Goal: Information Seeking & Learning: Learn about a topic

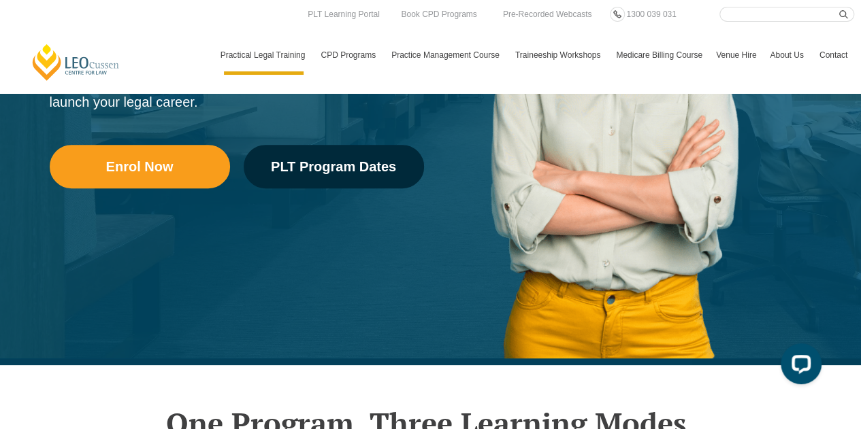
scroll to position [312, 0]
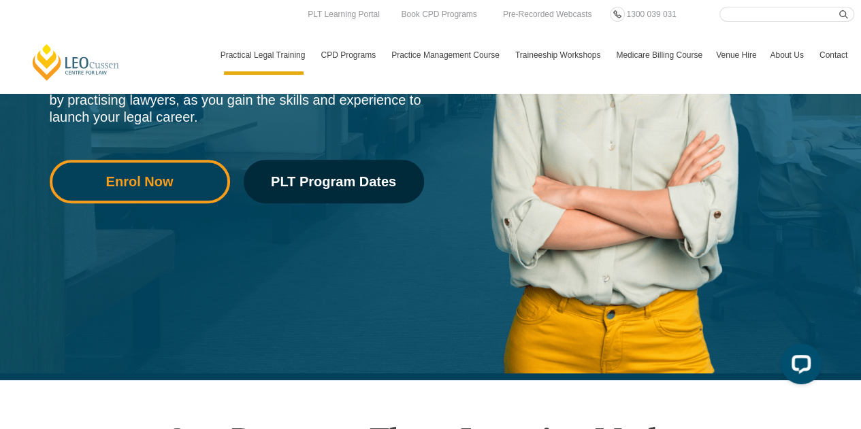
click at [162, 191] on link "Enrol Now" at bounding box center [140, 182] width 180 height 44
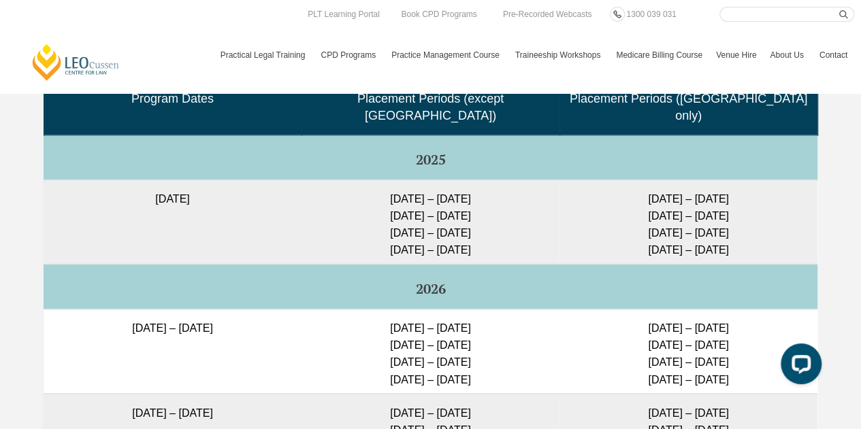
scroll to position [3492, 0]
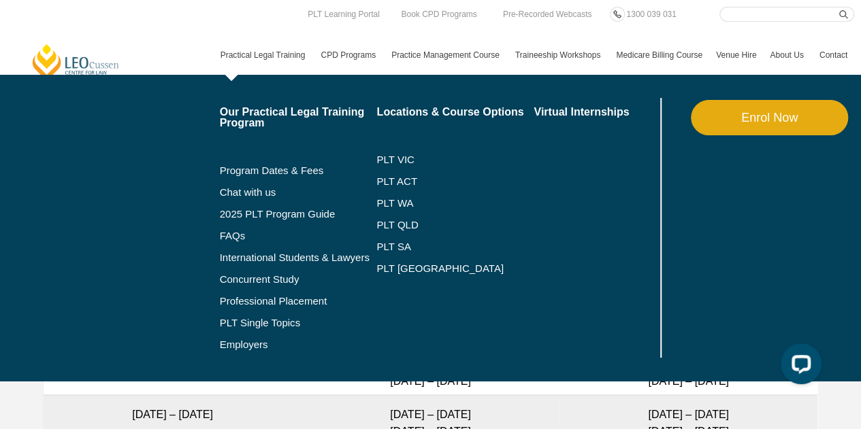
click at [282, 52] on link "Practical Legal Training" at bounding box center [264, 54] width 101 height 39
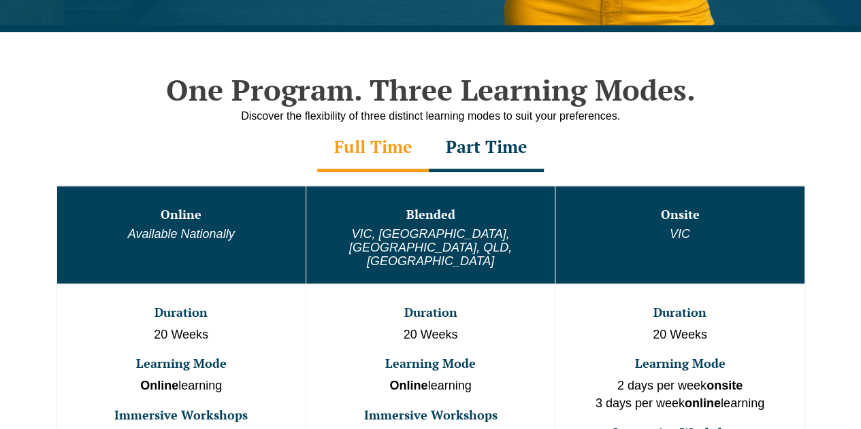
scroll to position [665, 0]
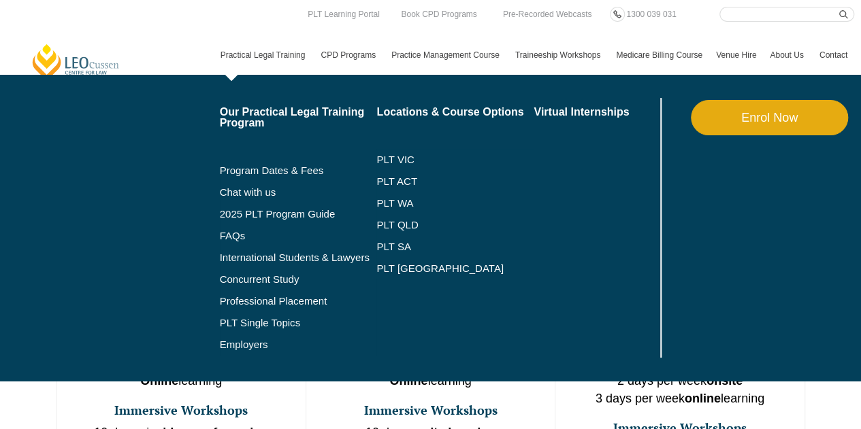
click at [476, 151] on li "PLT VIC" at bounding box center [454, 160] width 157 height 22
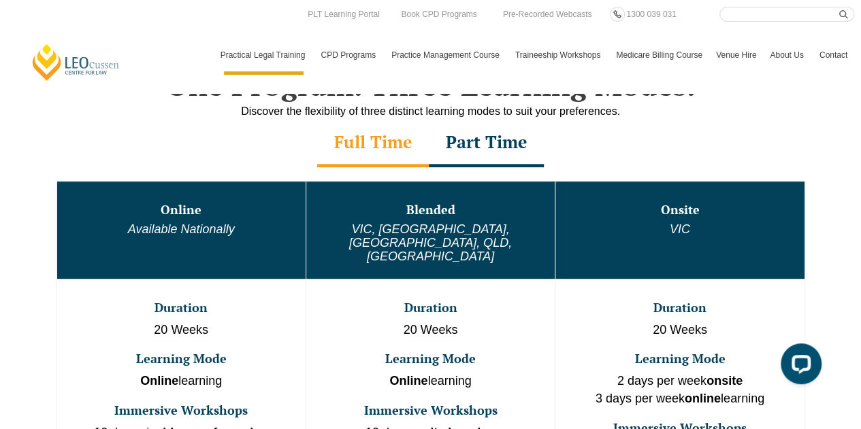
scroll to position [0, 0]
click at [517, 153] on div "Part Time" at bounding box center [486, 144] width 115 height 48
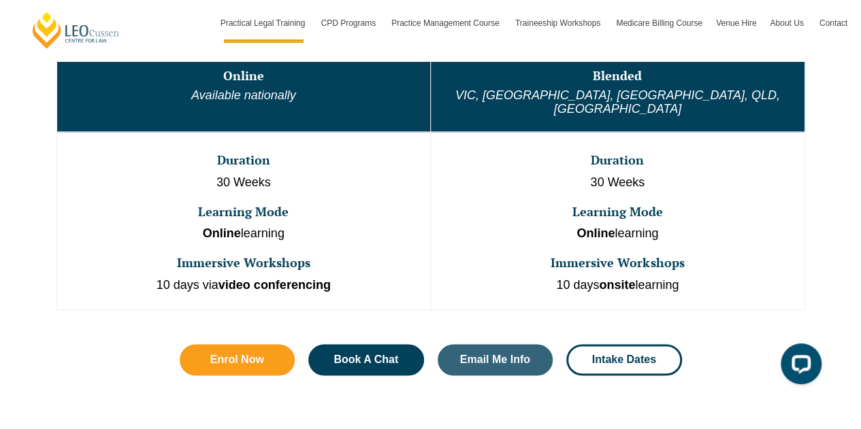
scroll to position [798, 0]
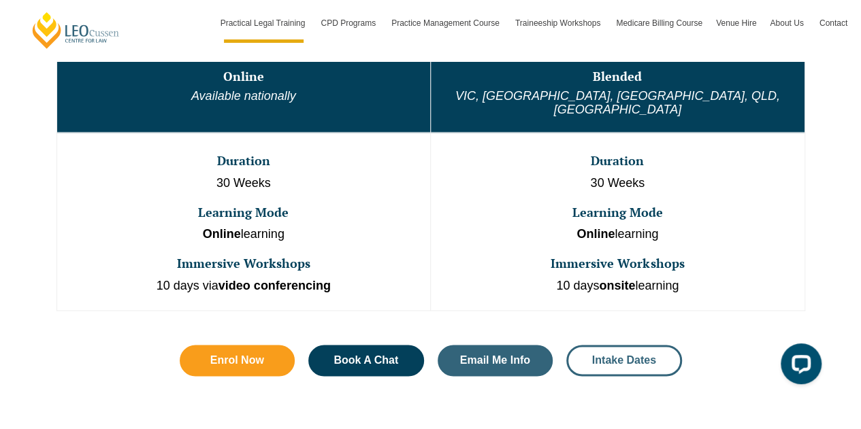
click at [610, 355] on span "Intake Dates" at bounding box center [624, 360] width 64 height 11
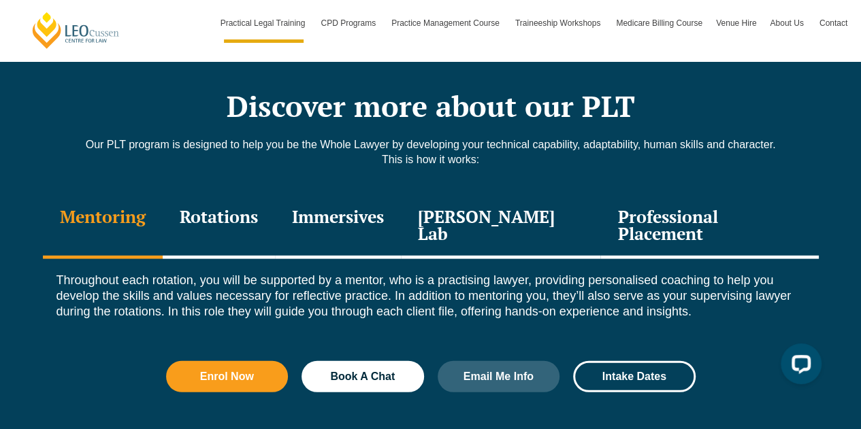
scroll to position [1840, 0]
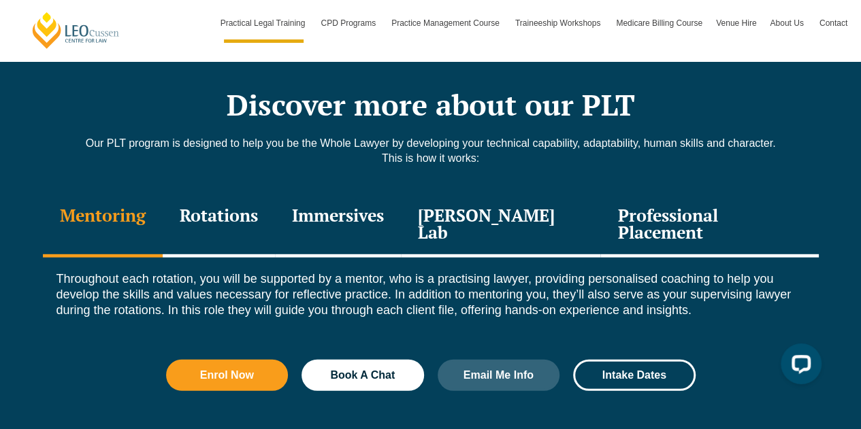
click at [249, 193] on div "Rotations" at bounding box center [219, 225] width 112 height 65
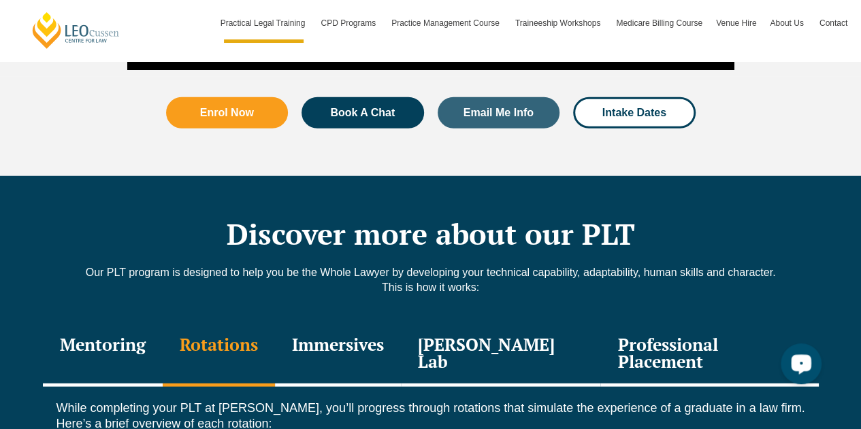
scroll to position [1690, 0]
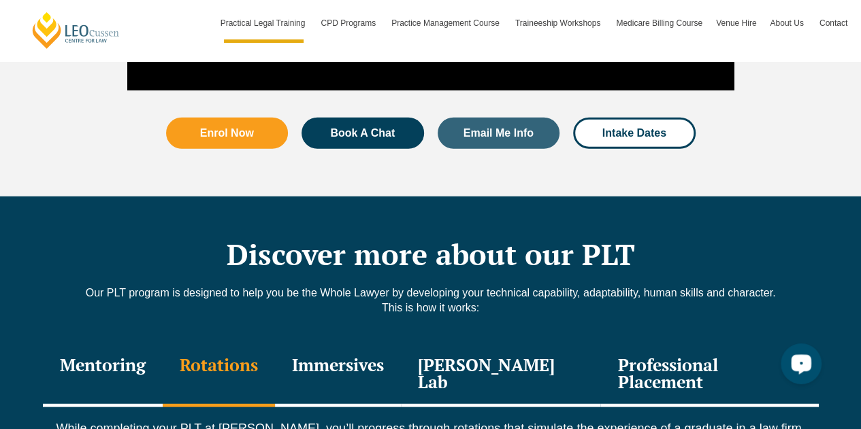
click at [355, 359] on div "Immersives" at bounding box center [338, 375] width 126 height 65
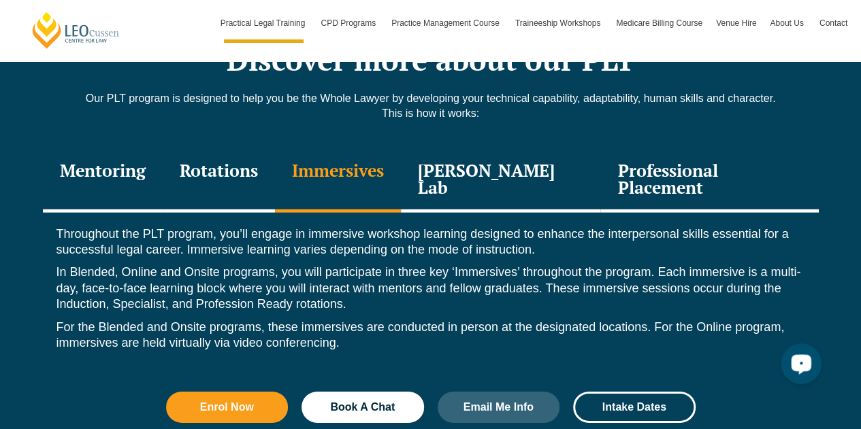
scroll to position [1883, 0]
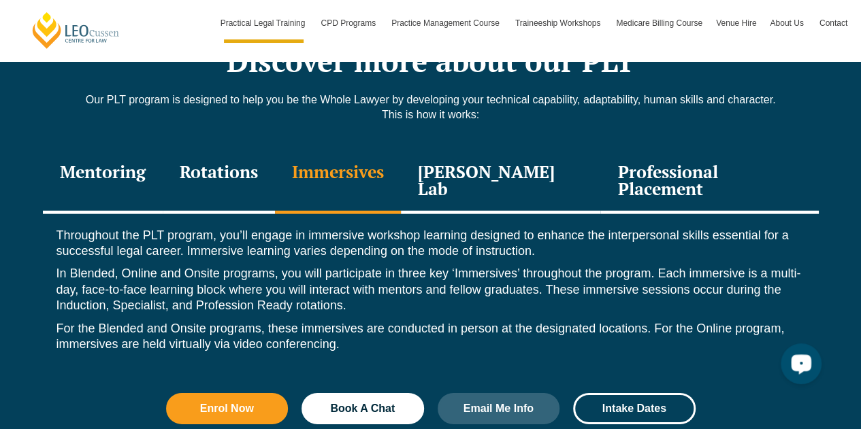
click at [532, 152] on div "Leo Justice Lab" at bounding box center [501, 182] width 200 height 65
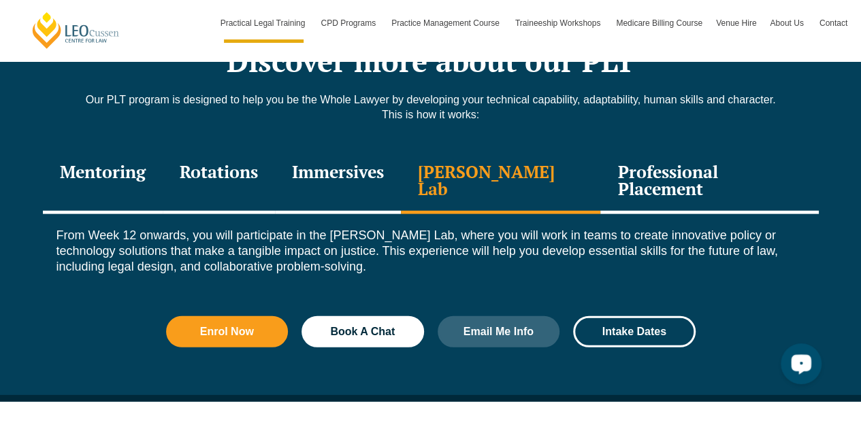
click at [371, 150] on div "Immersives" at bounding box center [338, 182] width 126 height 65
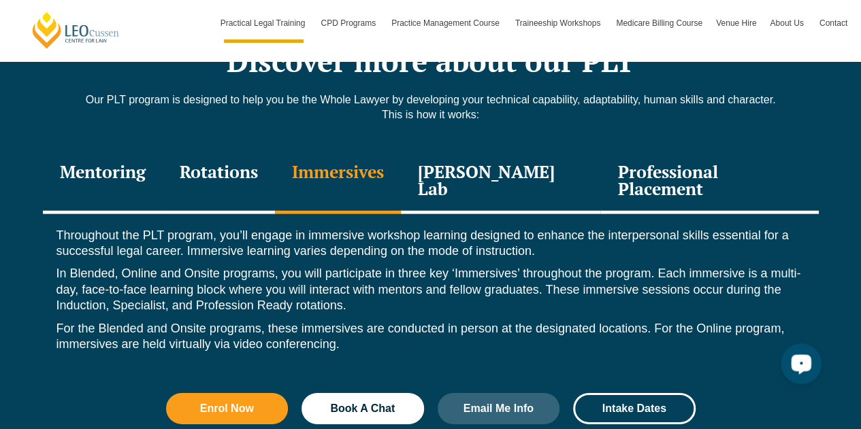
click at [268, 153] on div "Rotations" at bounding box center [219, 182] width 112 height 65
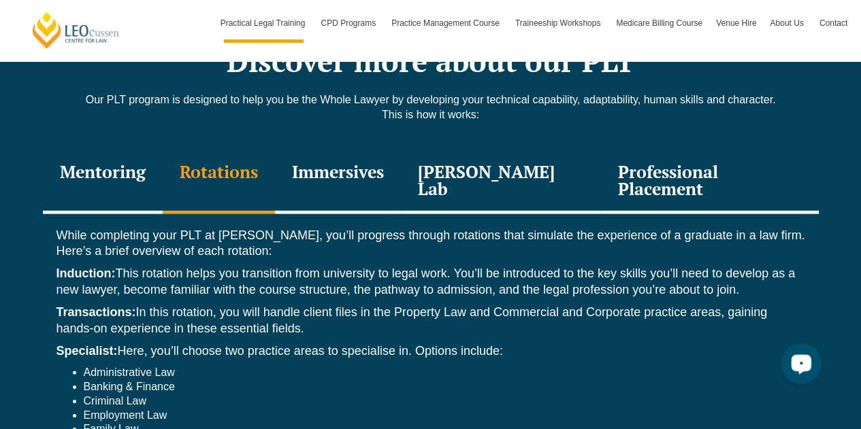
drag, startPoint x: 322, startPoint y: 284, endPoint x: 53, endPoint y: 271, distance: 269.7
click at [53, 271] on div "While completing your PLT at Leo Cussen, you’ll progress through rotations that…" at bounding box center [431, 385] width 776 height 342
copy p "Transactions: In this rotation, you will handle client files in the Property La…"
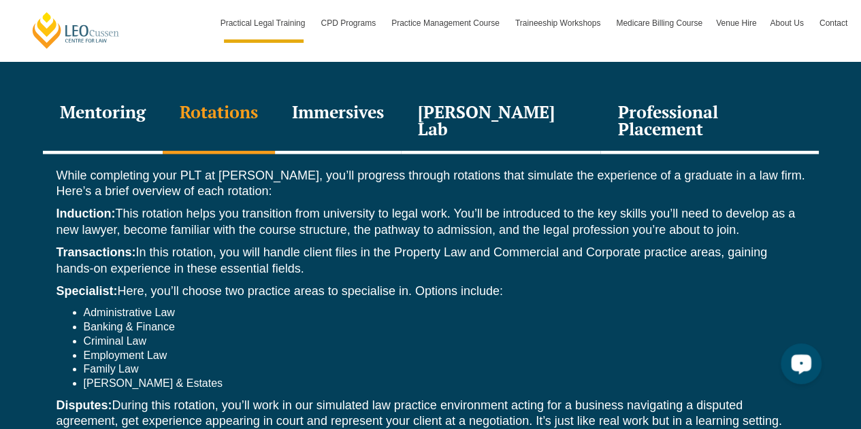
scroll to position [1950, 0]
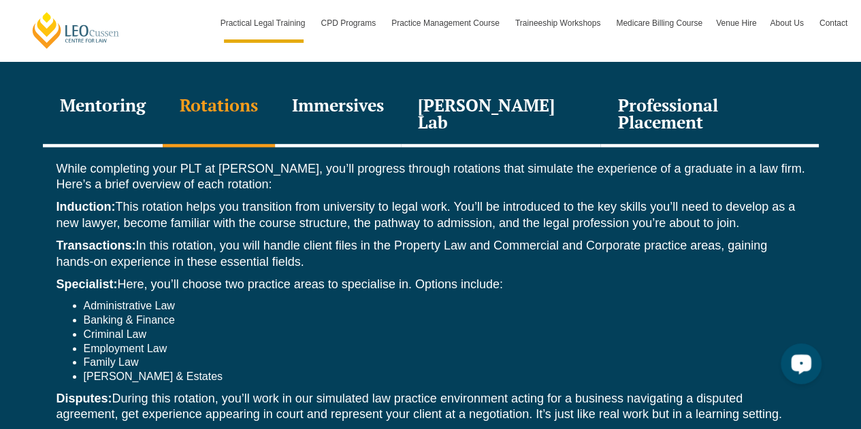
click at [569, 342] on li "Employment Law" at bounding box center [444, 349] width 721 height 14
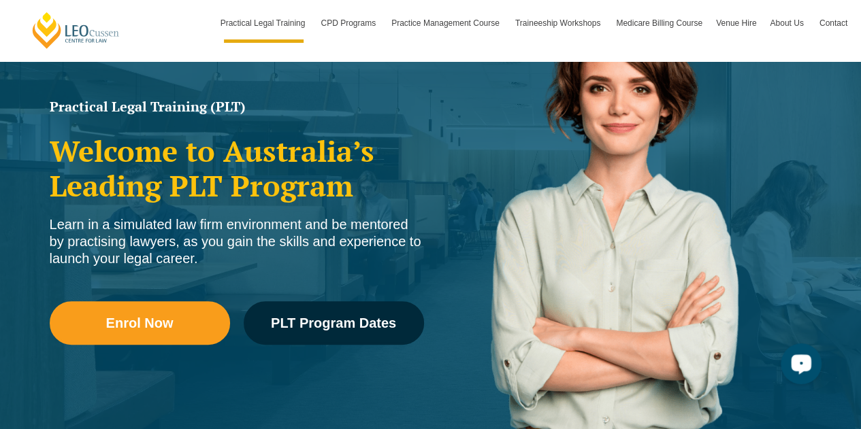
scroll to position [167, 0]
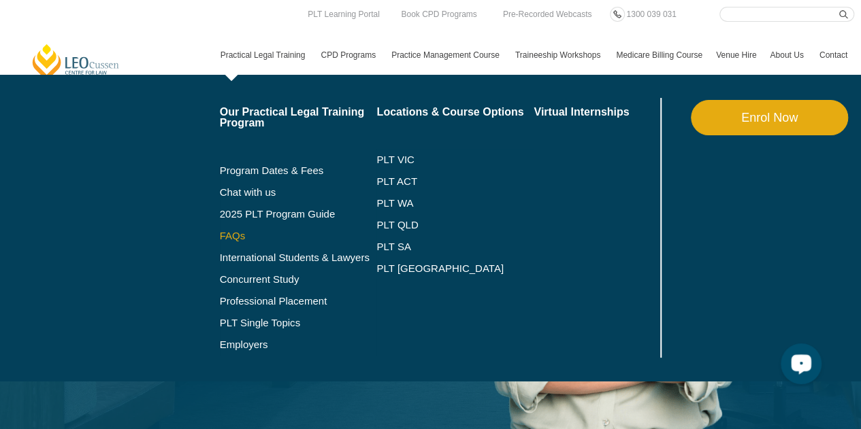
click at [238, 236] on link "FAQs" at bounding box center [298, 236] width 157 height 11
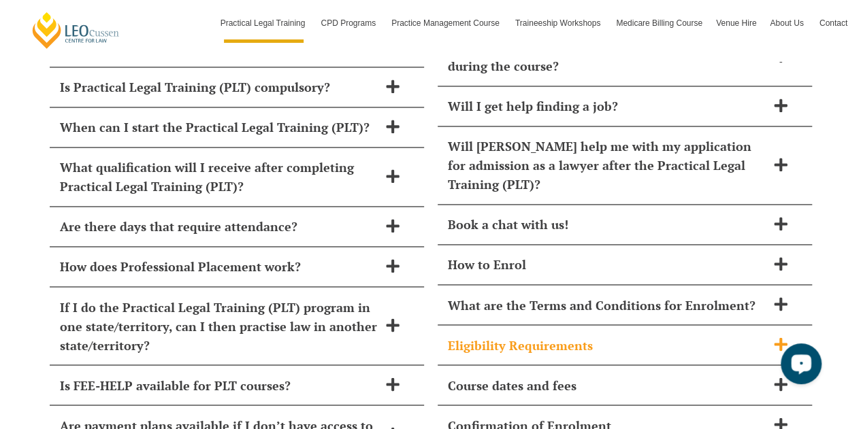
scroll to position [6151, 0]
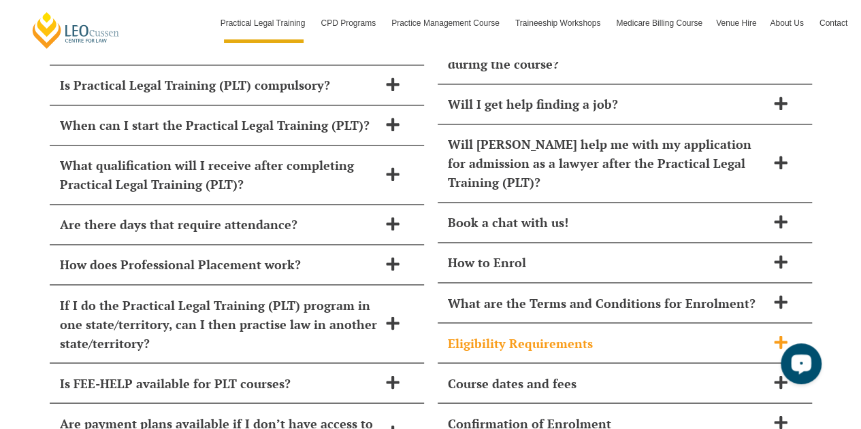
click at [459, 333] on span "Eligibility Requirements" at bounding box center [607, 342] width 318 height 19
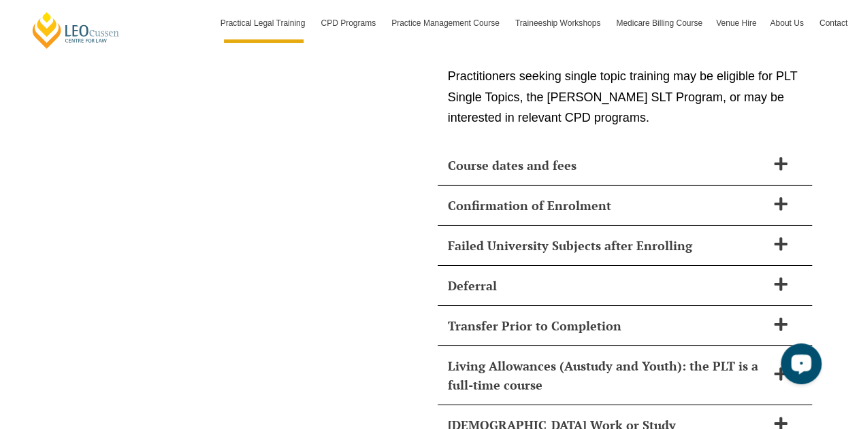
scroll to position [7466, 0]
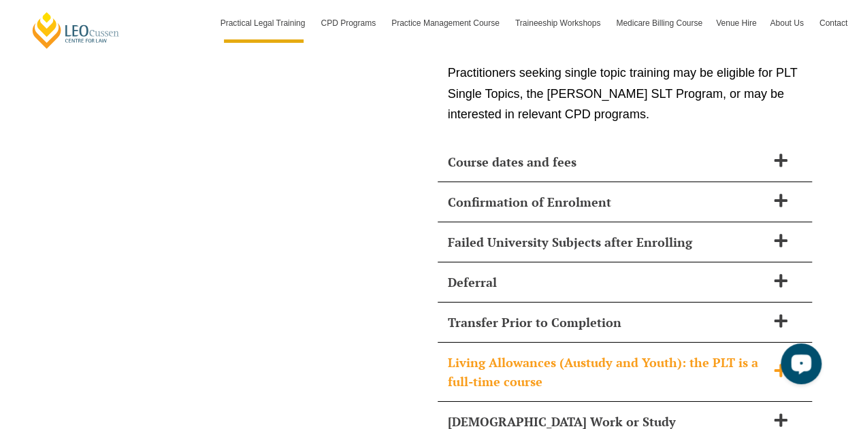
click at [452, 353] on span "Living Allowances (Austudy and Youth): the PLT is a full-time course" at bounding box center [607, 372] width 318 height 38
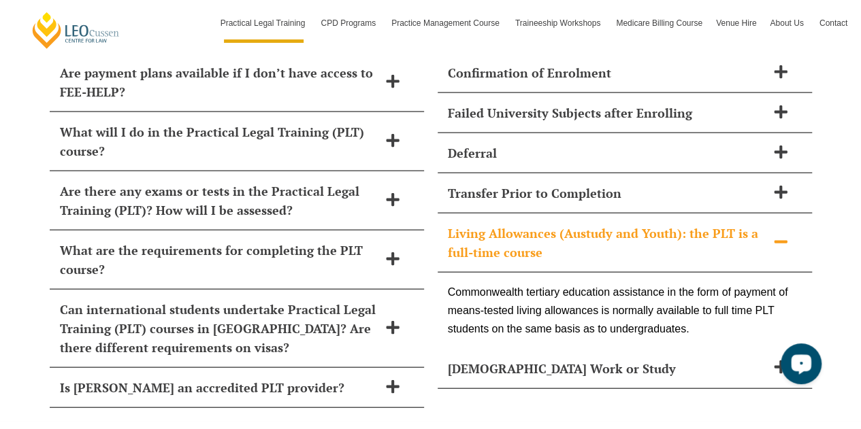
scroll to position [6501, 0]
click at [497, 360] on span "Part-Time Work or Study" at bounding box center [607, 369] width 318 height 19
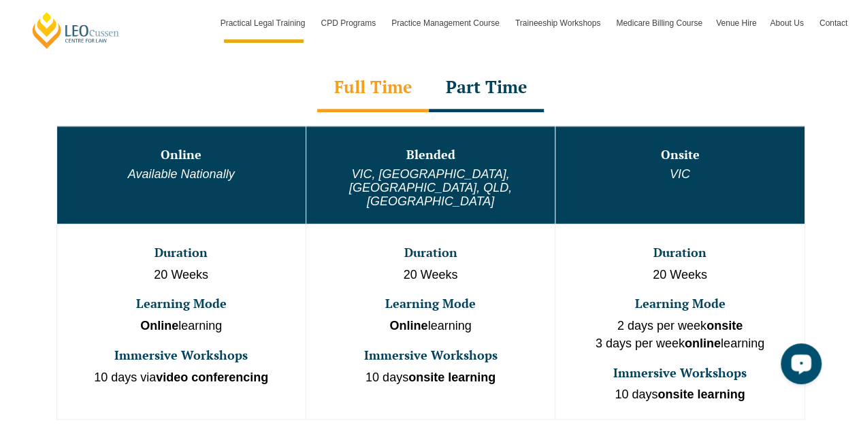
scroll to position [694, 0]
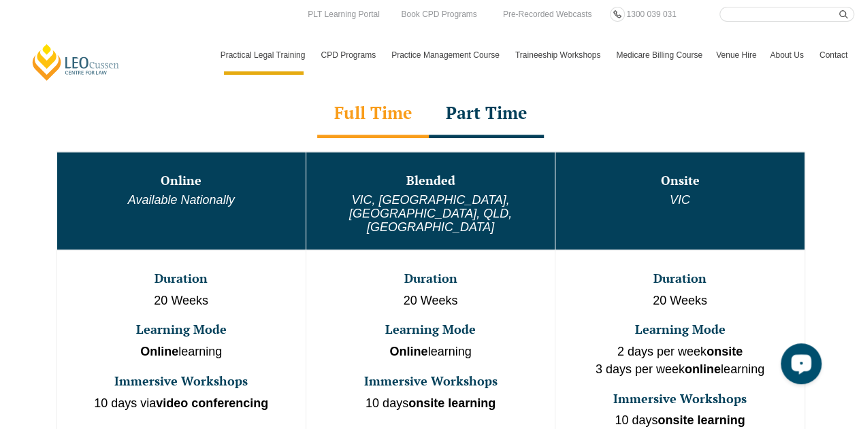
click at [502, 127] on div "Part Time" at bounding box center [486, 114] width 115 height 48
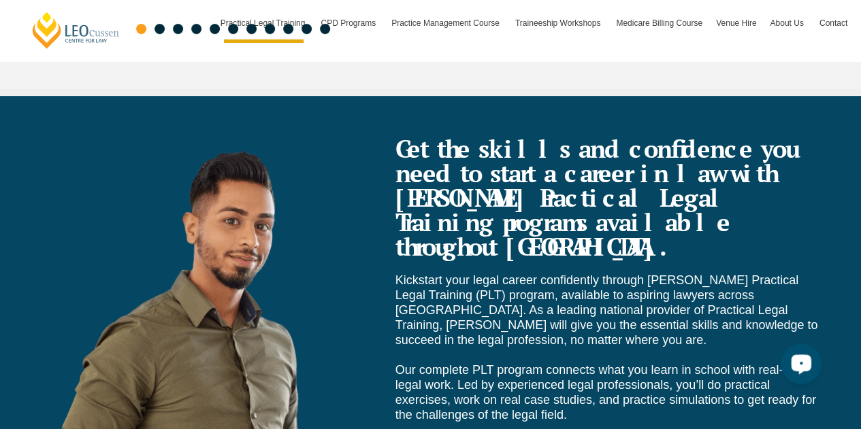
scroll to position [5415, 0]
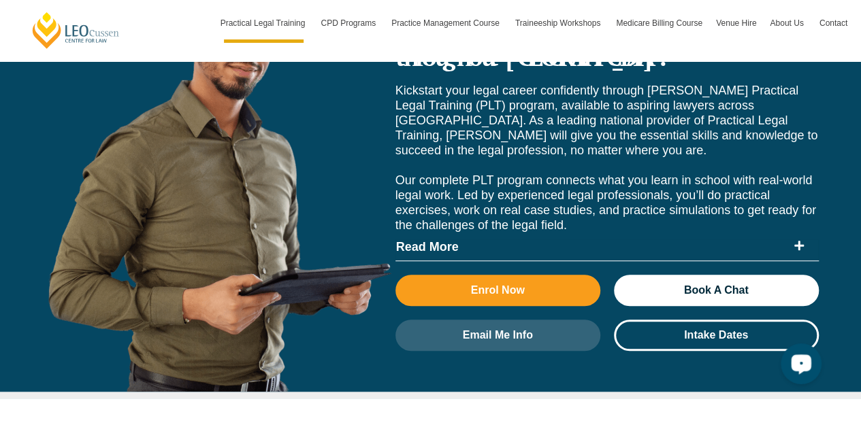
click at [441, 241] on span "Read More" at bounding box center [591, 247] width 391 height 12
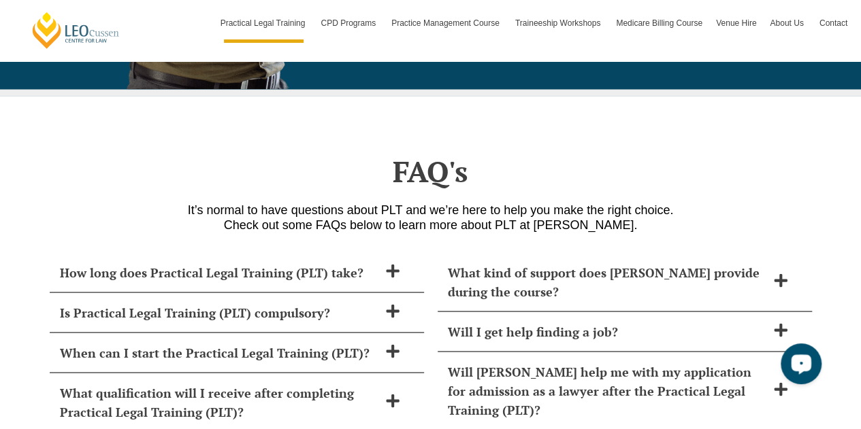
scroll to position [6337, 0]
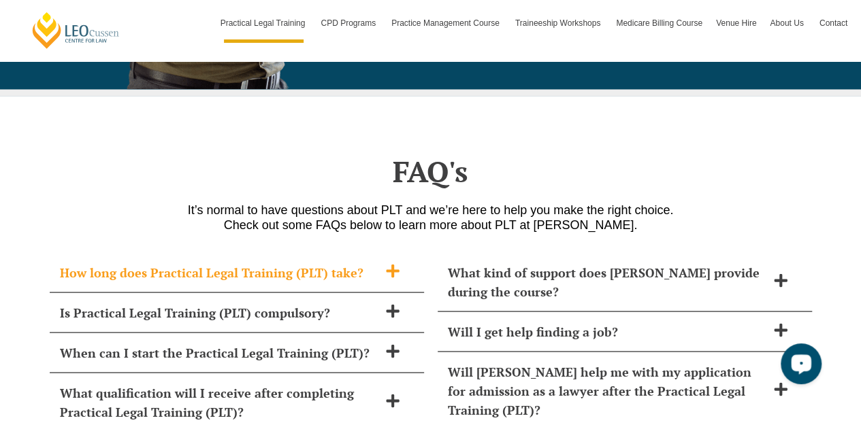
click at [391, 265] on icon at bounding box center [392, 271] width 13 height 13
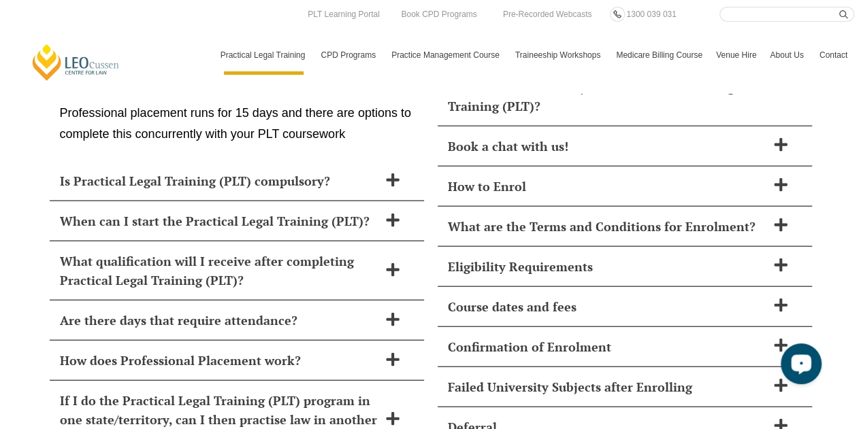
scroll to position [6587, 0]
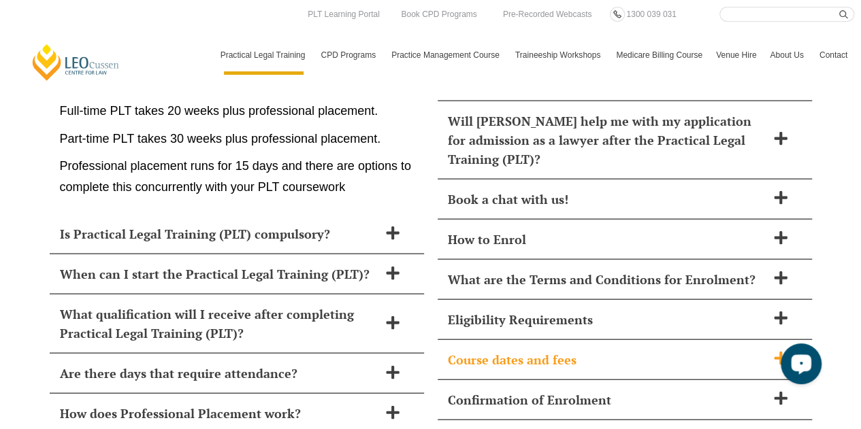
click at [558, 350] on span "Course dates and fees" at bounding box center [607, 359] width 318 height 19
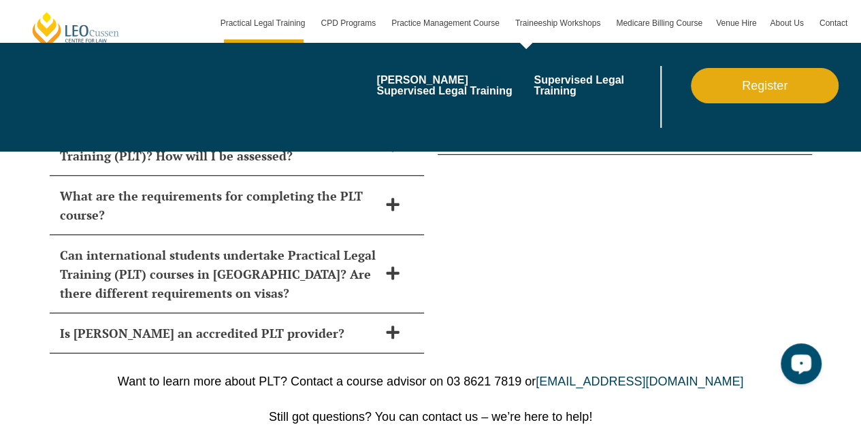
scroll to position [7153, 0]
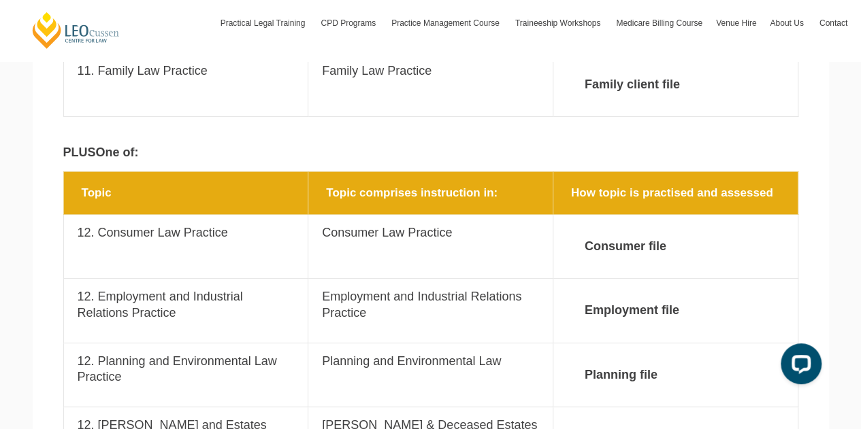
scroll to position [2469, 0]
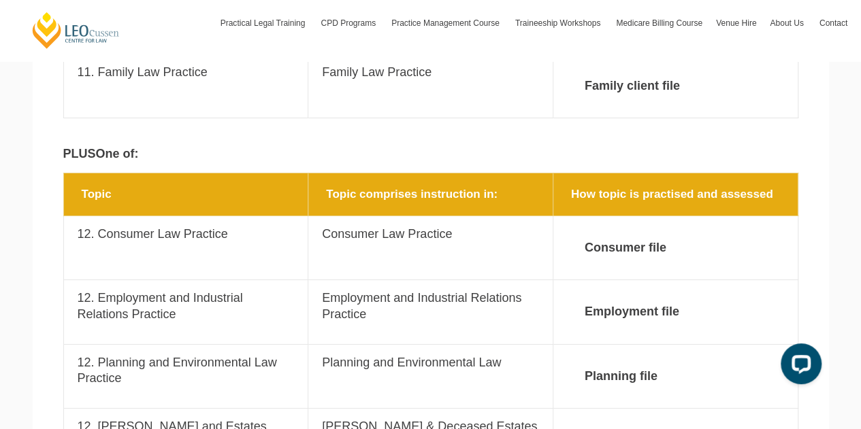
click at [552, 280] on td "How topic is practised and assessed Employment file" at bounding box center [674, 312] width 245 height 64
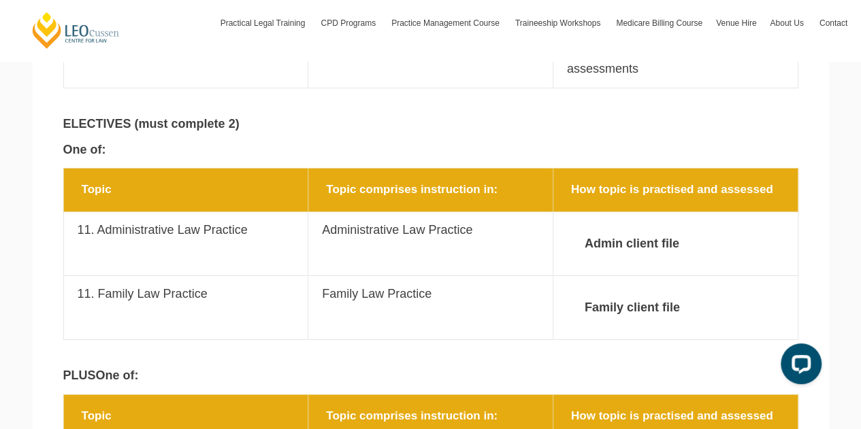
scroll to position [2248, 0]
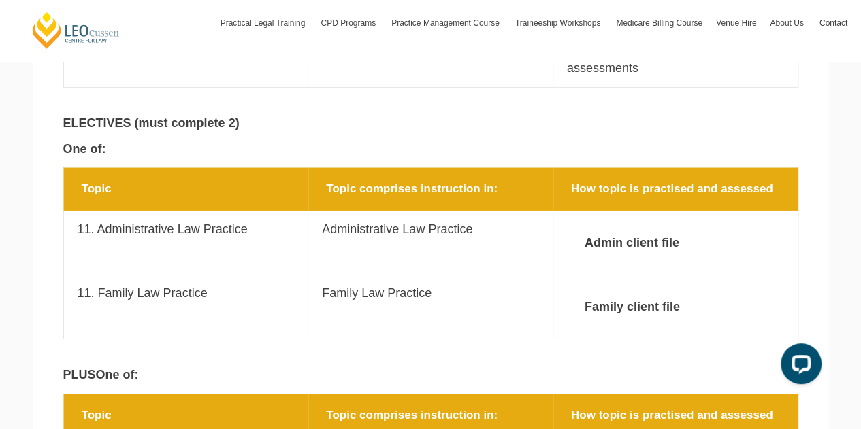
drag, startPoint x: 744, startPoint y: 266, endPoint x: 811, endPoint y: 270, distance: 66.8
click at [811, 270] on section "Topic Topic comprises instruction in: How topic is practised and assessed Topic…" at bounding box center [431, 260] width 796 height 186
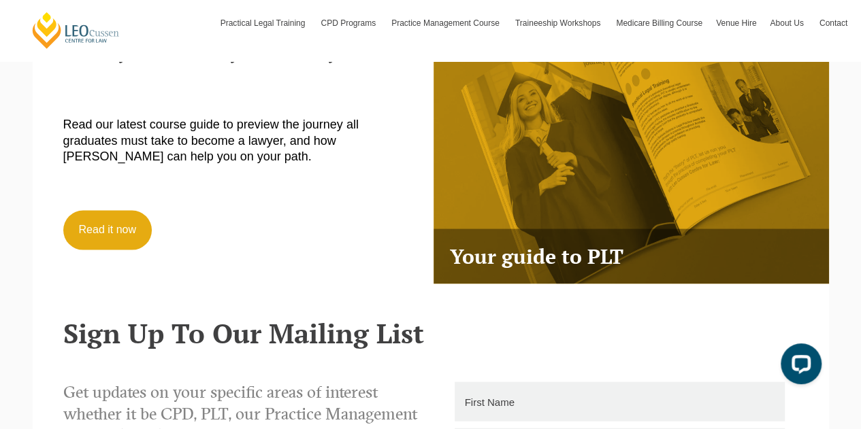
scroll to position [3891, 0]
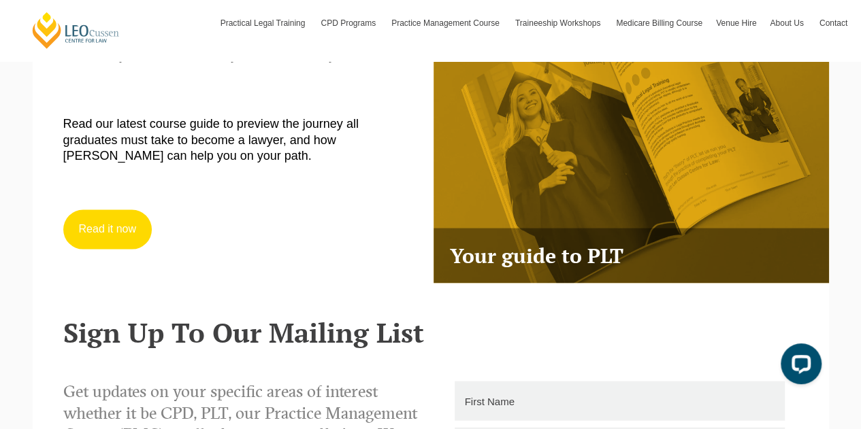
click at [122, 210] on link "Read it now" at bounding box center [107, 229] width 89 height 39
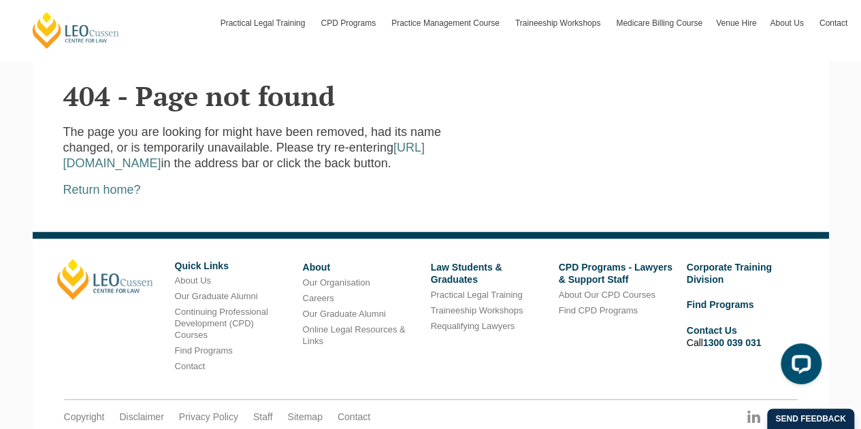
scroll to position [318, 0]
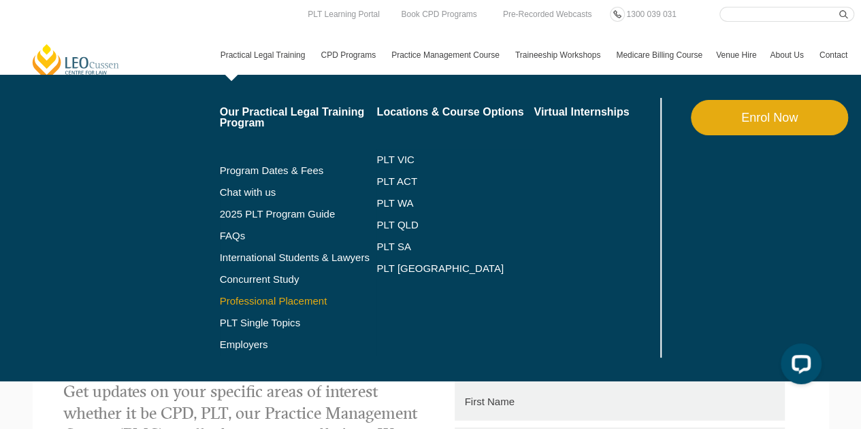
click at [307, 298] on link "Professional Placement" at bounding box center [298, 301] width 157 height 11
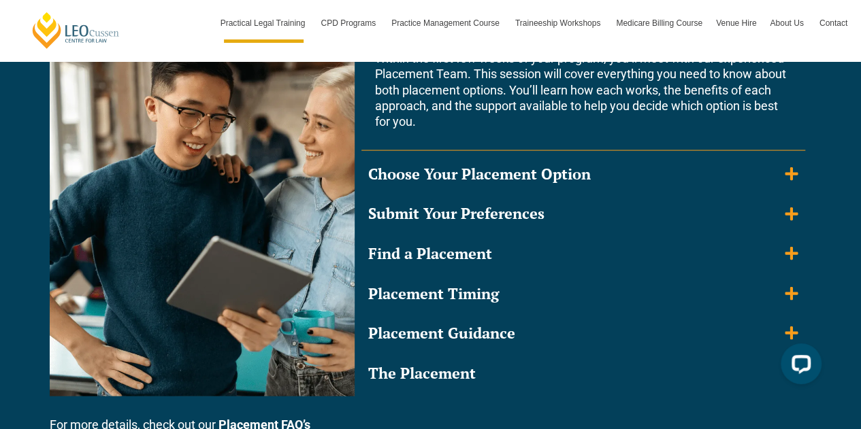
scroll to position [1340, 0]
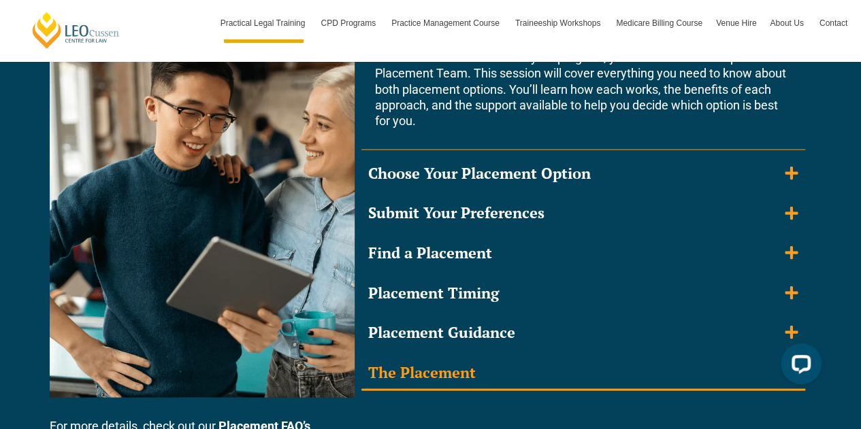
click at [669, 367] on summary "The Placement" at bounding box center [583, 374] width 444 height 35
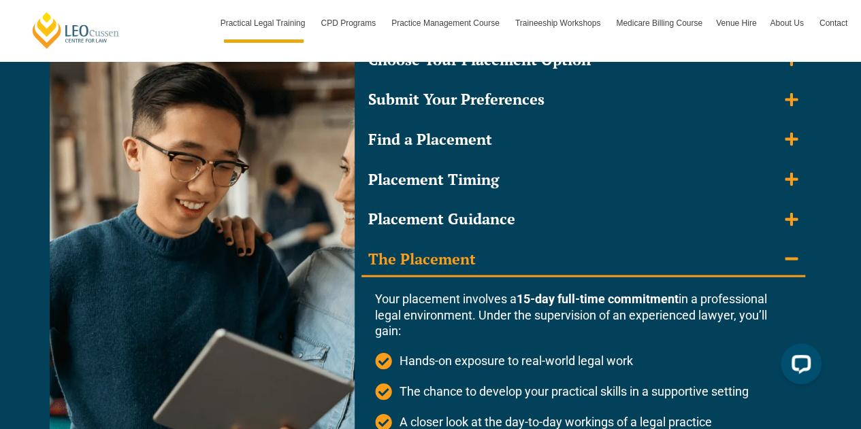
scroll to position [1302, 0]
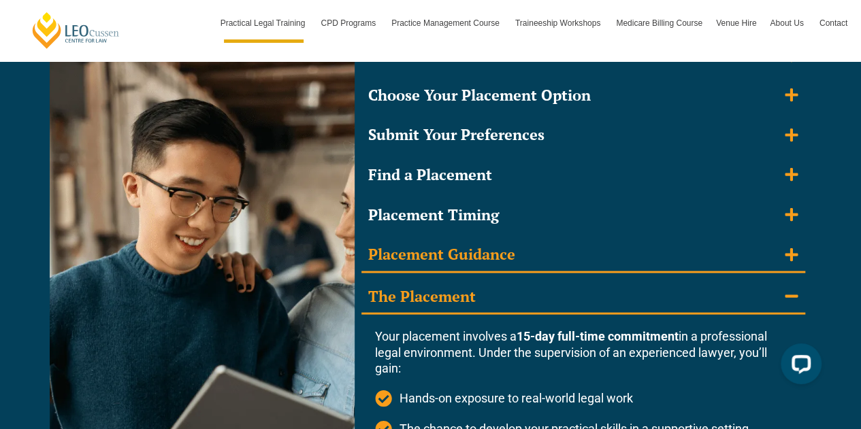
click at [607, 246] on summary "Placement Guidance" at bounding box center [583, 255] width 444 height 35
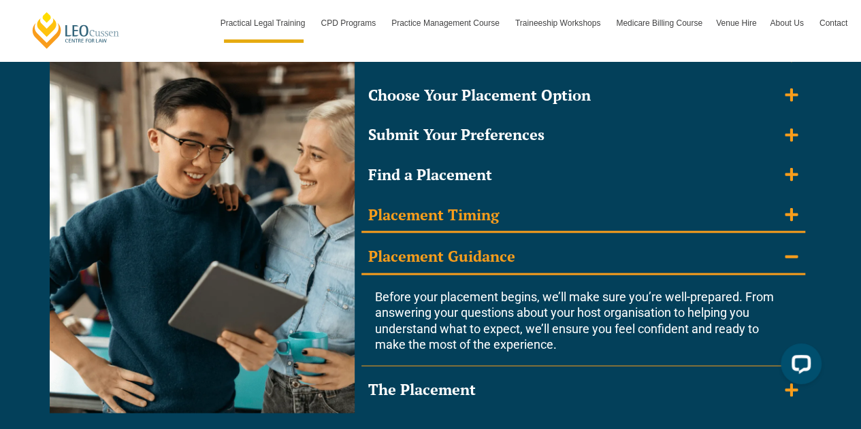
click at [607, 218] on summary "Placement Timing" at bounding box center [583, 216] width 444 height 35
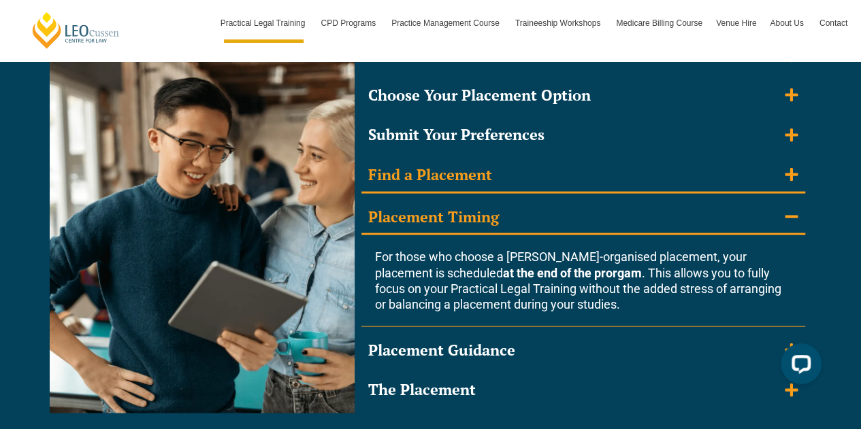
click at [603, 178] on summary "Find a Placement" at bounding box center [583, 176] width 444 height 35
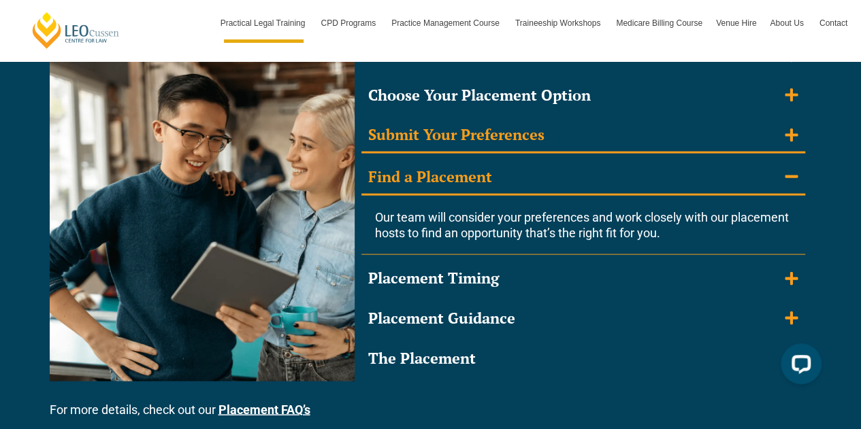
click at [603, 148] on summary "Submit Your Preferences" at bounding box center [583, 135] width 444 height 35
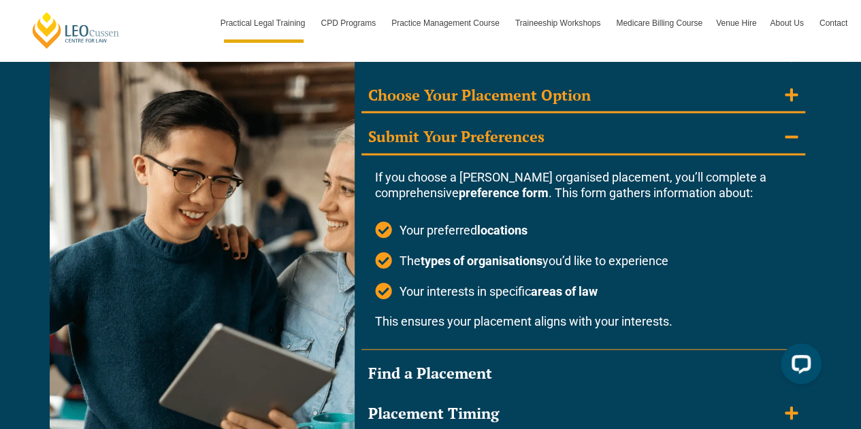
click at [611, 105] on summary "Choose Your Placement Option" at bounding box center [583, 96] width 444 height 35
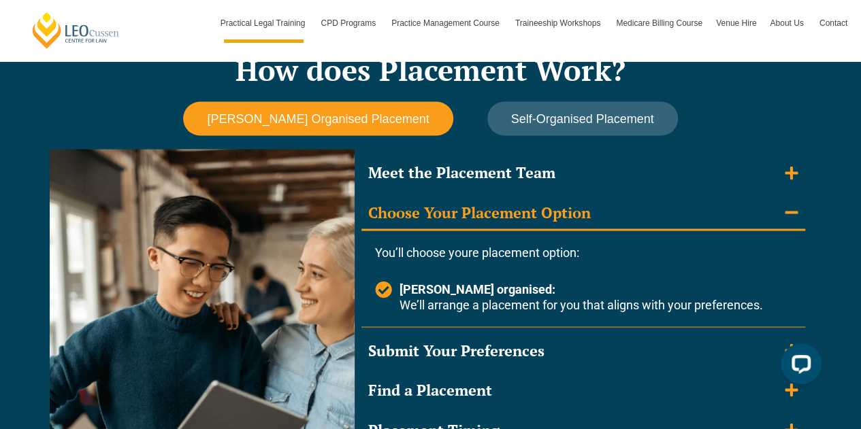
scroll to position [1172, 0]
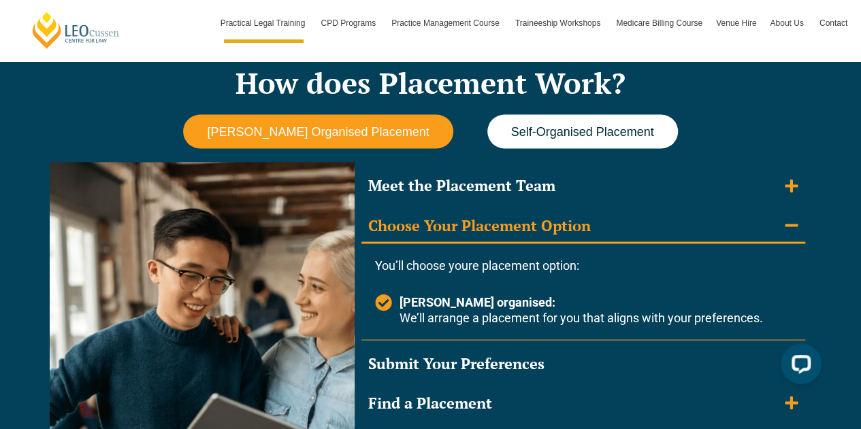
click at [599, 121] on button "Self-Organised Placement" at bounding box center [582, 131] width 191 height 35
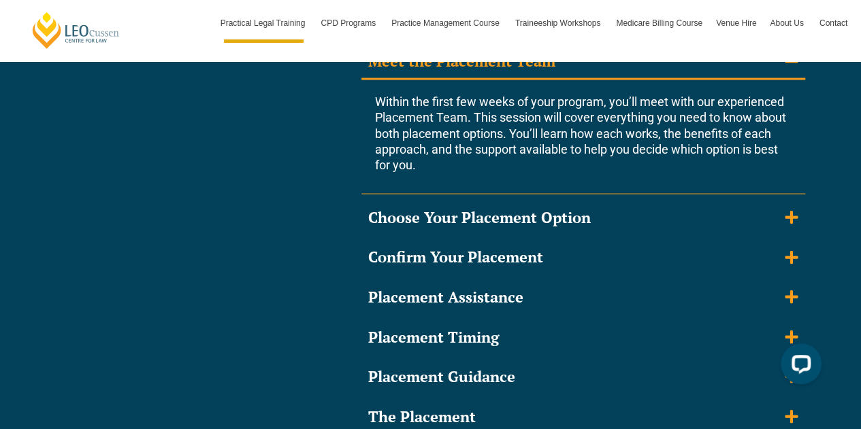
scroll to position [1302, 0]
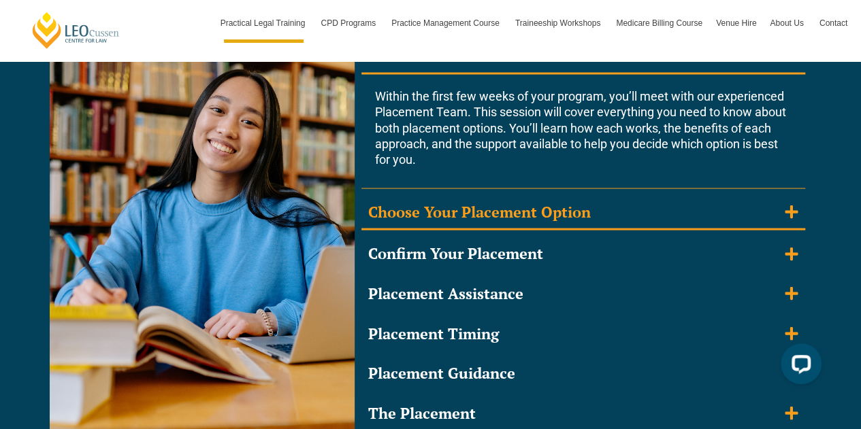
click at [769, 203] on summary "Choose Your Placement Option" at bounding box center [583, 213] width 444 height 35
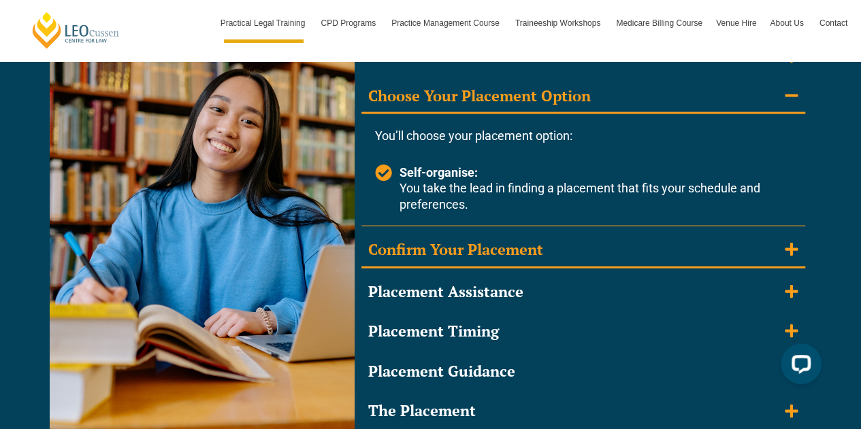
click at [781, 244] on summary "Confirm Your Placement" at bounding box center [583, 250] width 444 height 35
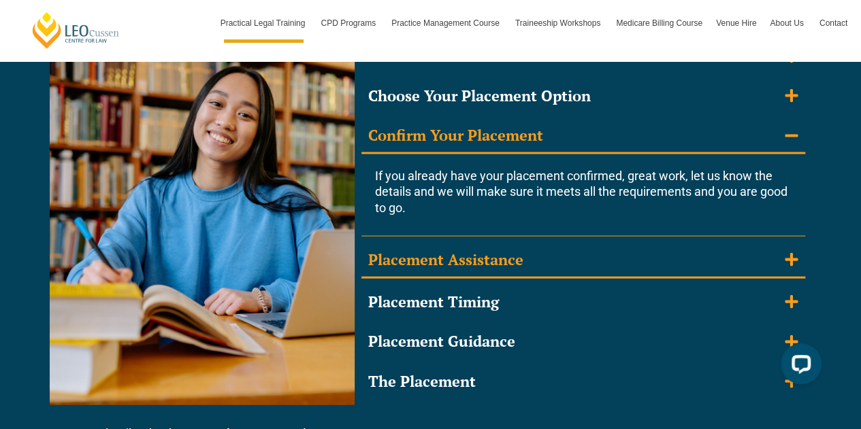
click at [799, 257] on summary "Placement Assistance" at bounding box center [583, 261] width 444 height 35
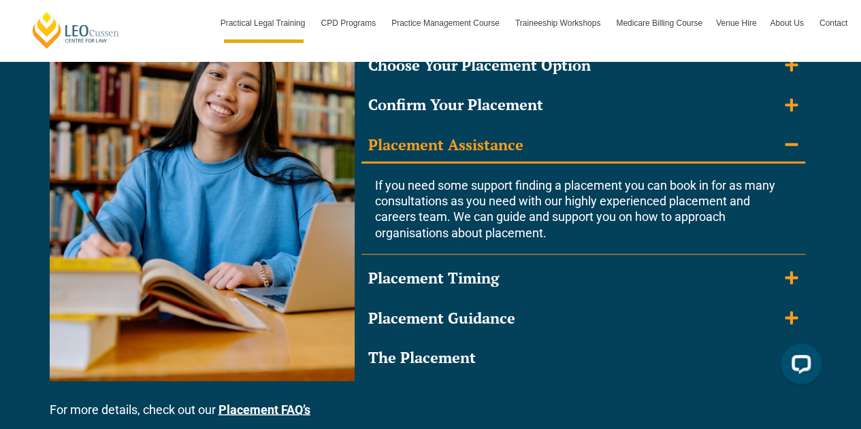
scroll to position [1337, 0]
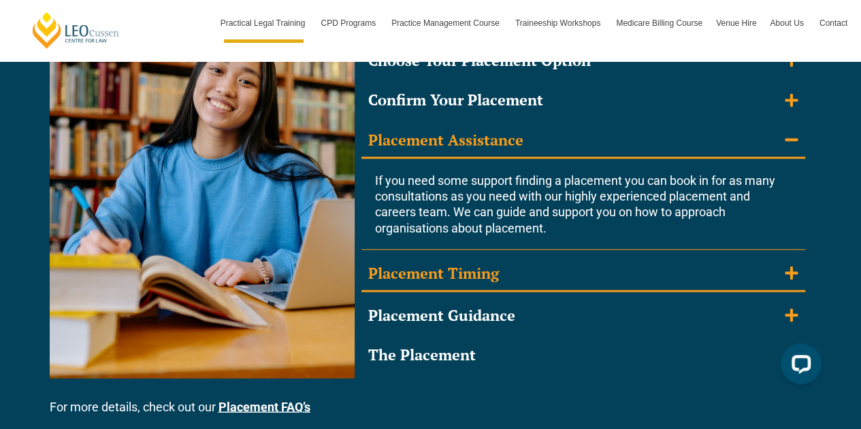
click at [787, 273] on icon "Accordion. Open links with Enter or Space, close with Escape, and navigate with…" at bounding box center [790, 273] width 13 height 13
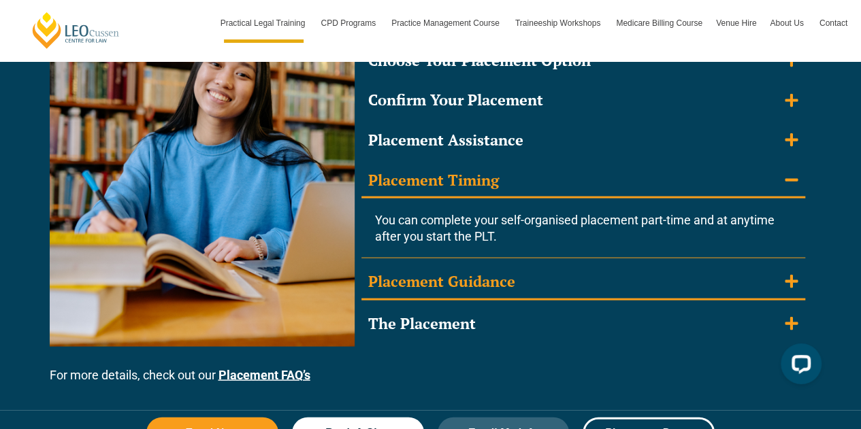
click at [782, 293] on summary "Placement Guidance" at bounding box center [583, 282] width 444 height 35
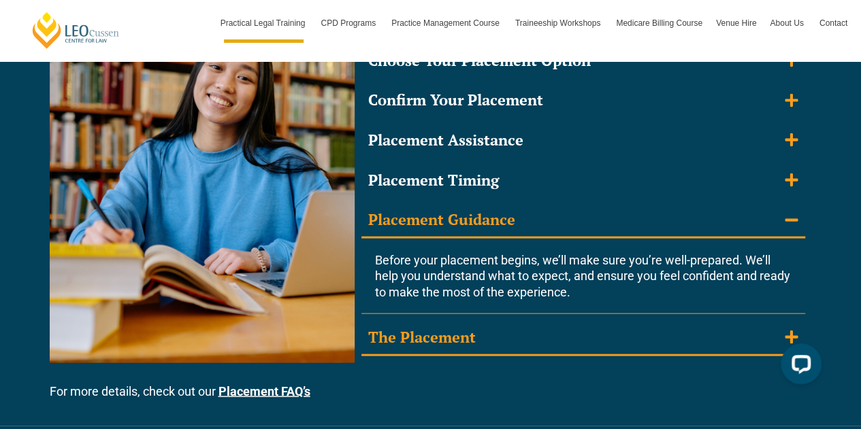
click at [763, 325] on summary "The Placement" at bounding box center [583, 338] width 444 height 35
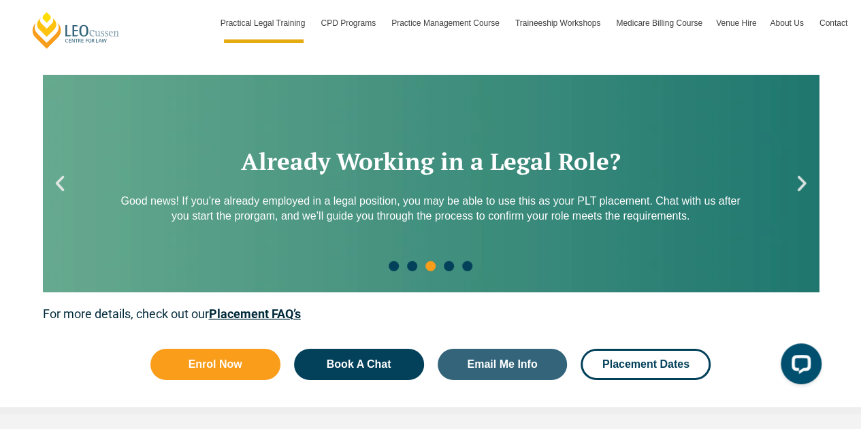
scroll to position [2052, 0]
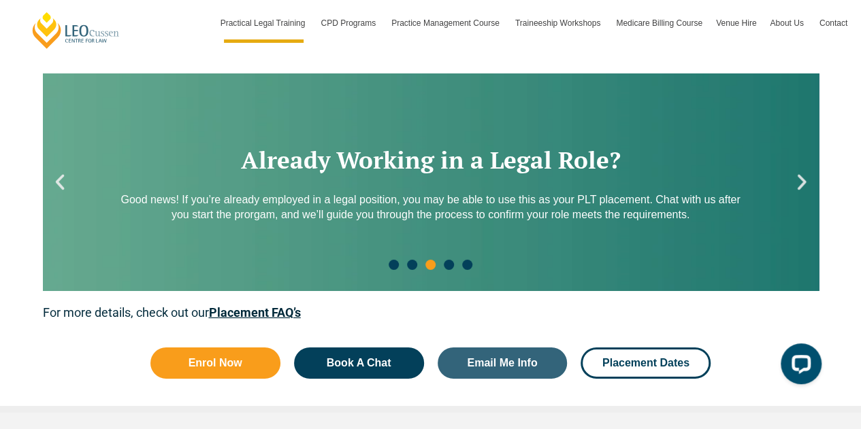
click at [800, 186] on icon "Next slide" at bounding box center [801, 183] width 9 height 16
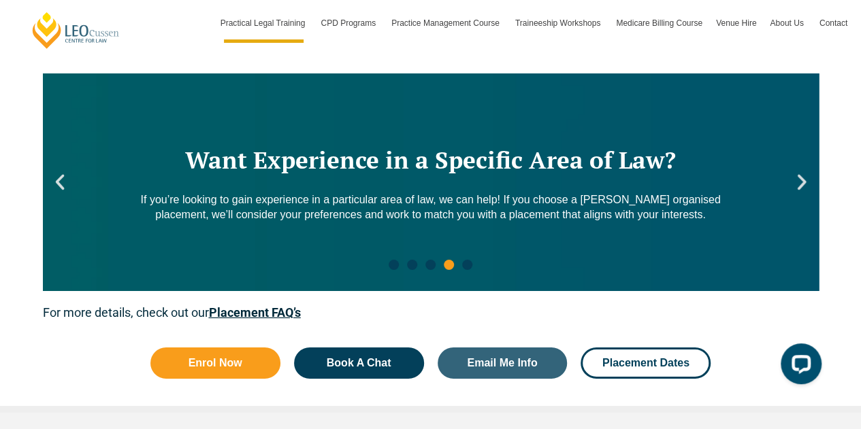
click at [800, 186] on icon "Next slide" at bounding box center [801, 183] width 9 height 16
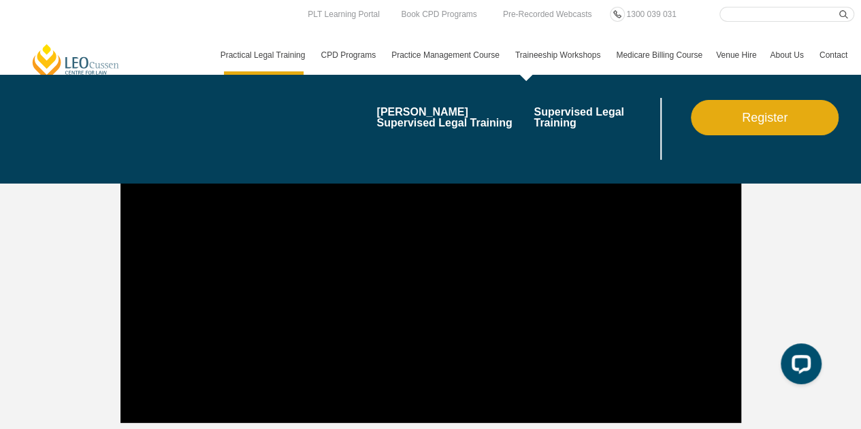
scroll to position [2542, 0]
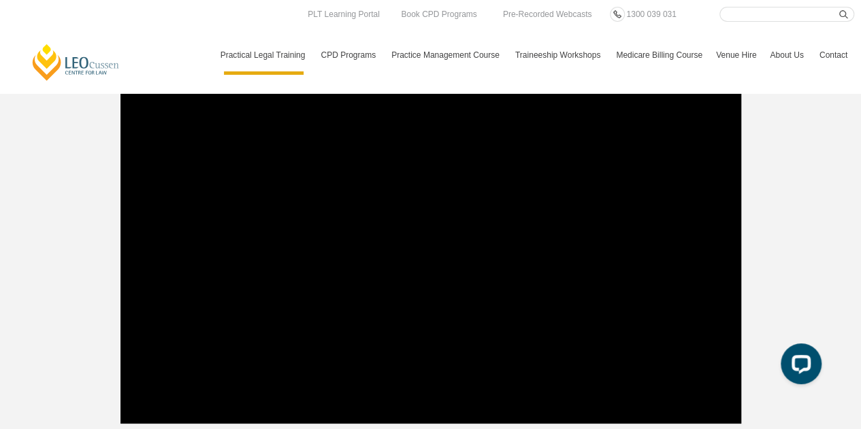
click at [772, 289] on div at bounding box center [780, 262] width 78 height 374
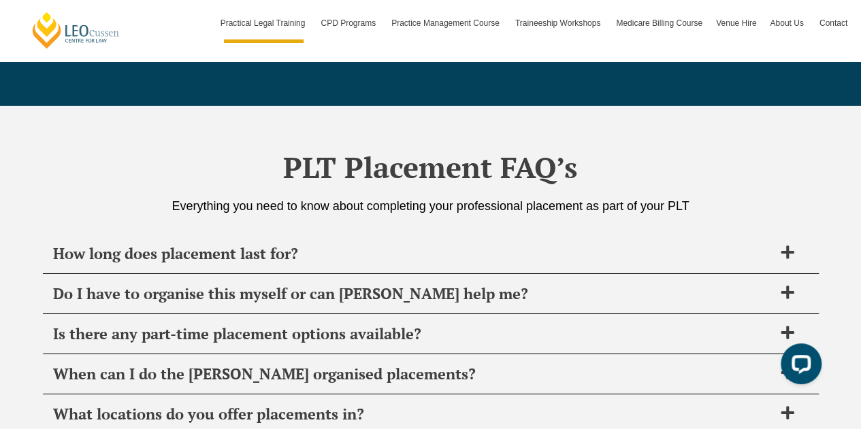
scroll to position [5075, 0]
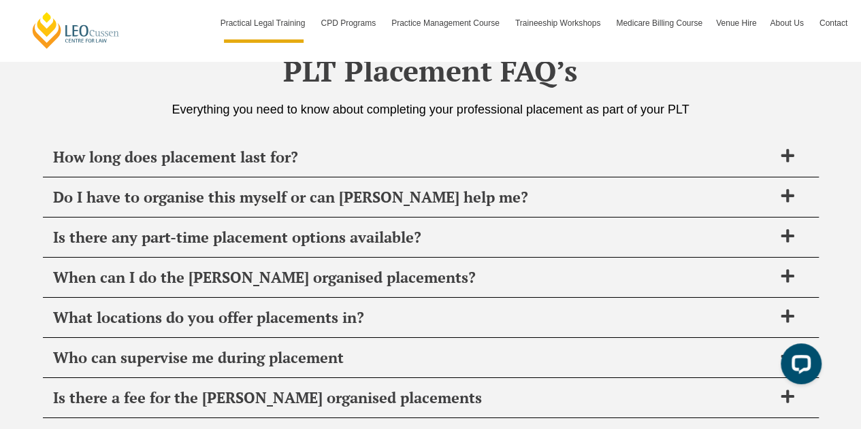
scroll to position [4802, 0]
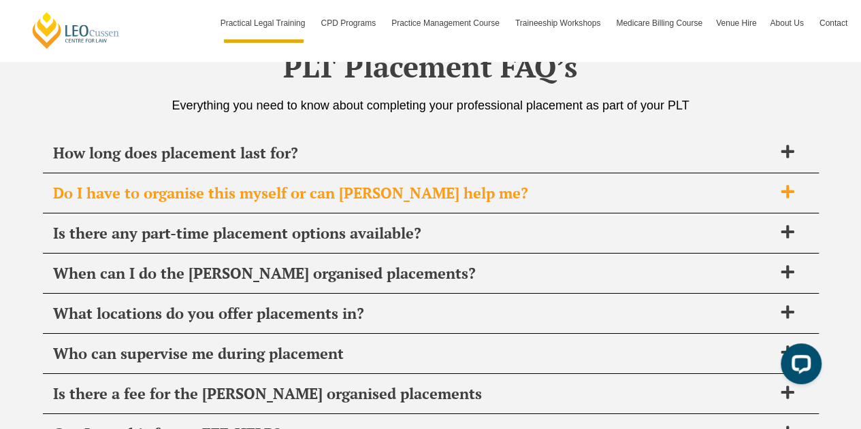
click at [633, 189] on span "Do I have to organise this myself or can Leo Cussen help me?" at bounding box center [413, 193] width 720 height 19
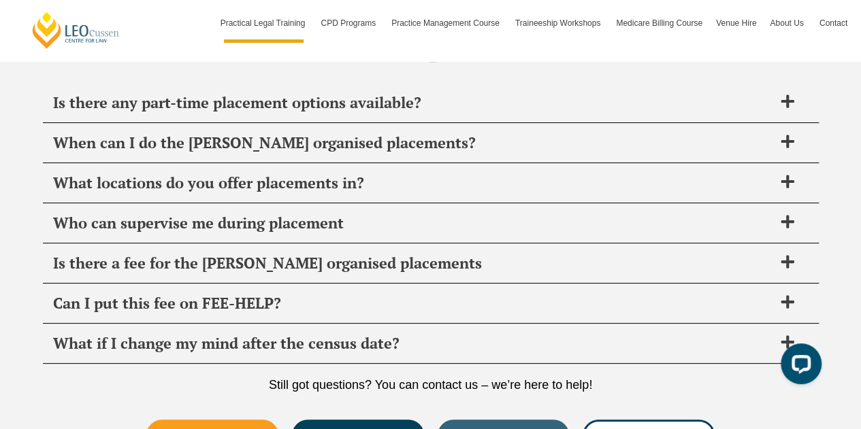
scroll to position [5126, 0]
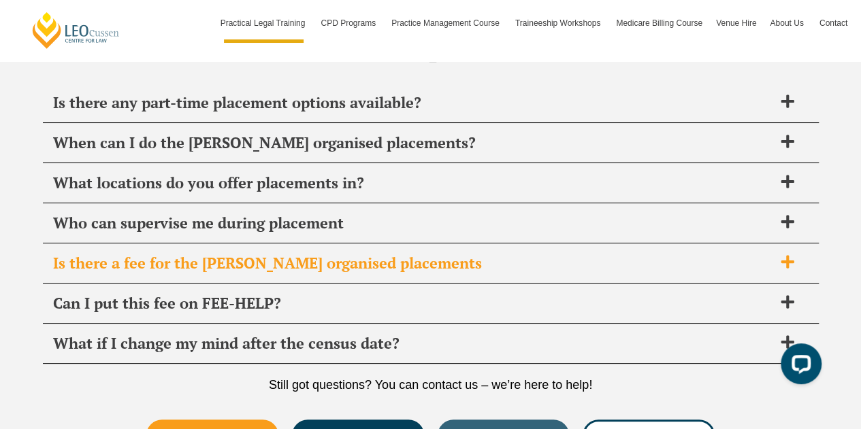
click at [652, 275] on div "Is there a fee for the Leo Cussen organised placements" at bounding box center [431, 264] width 776 height 40
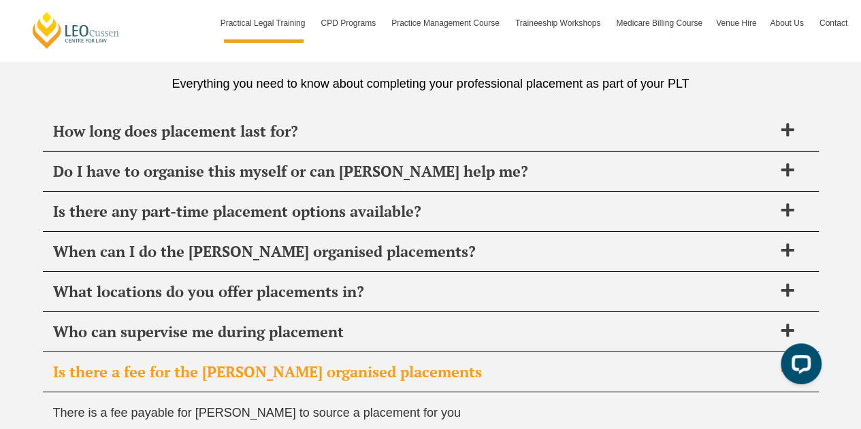
scroll to position [4825, 0]
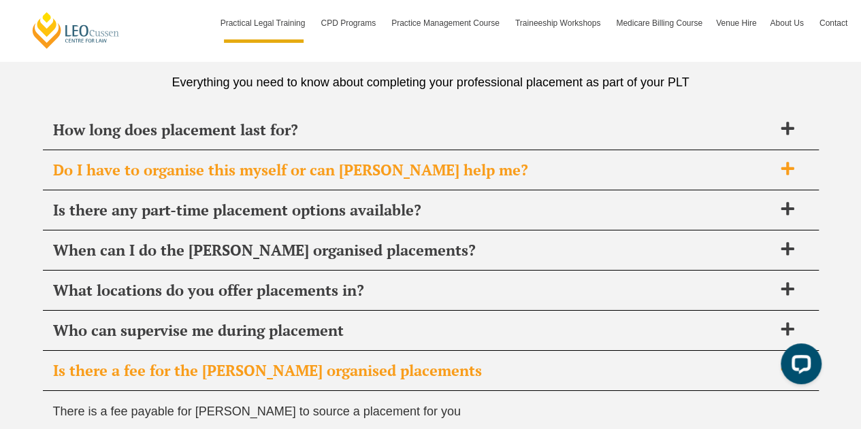
click at [631, 173] on div "Do I have to organise this myself or can Leo Cussen help me?" at bounding box center [431, 170] width 776 height 40
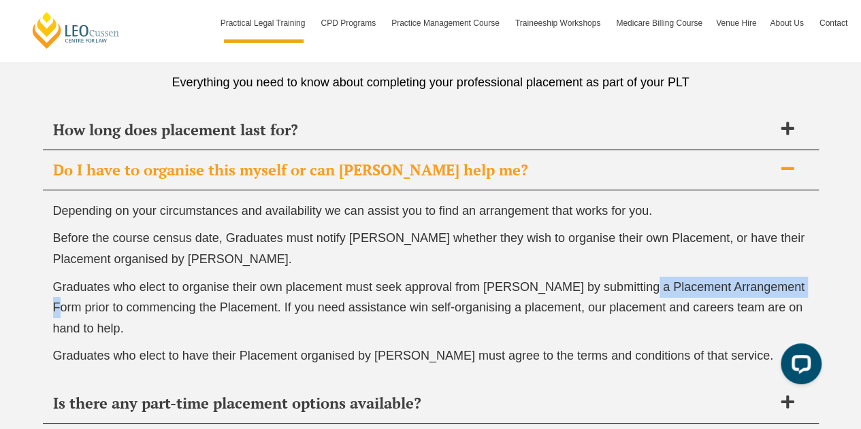
drag, startPoint x: 639, startPoint y: 277, endPoint x: 803, endPoint y: 267, distance: 164.2
click at [803, 267] on div "Depending on your circumstances and availability we can assist you to find an a…" at bounding box center [431, 287] width 776 height 193
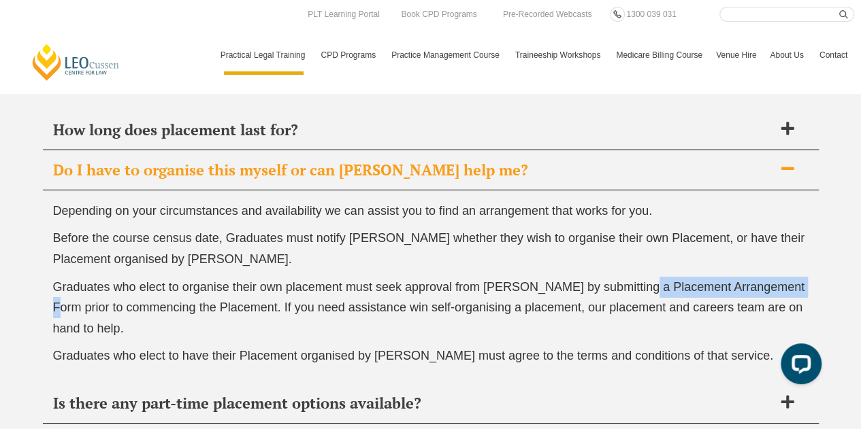
copy span "Placement Arrangement Form"
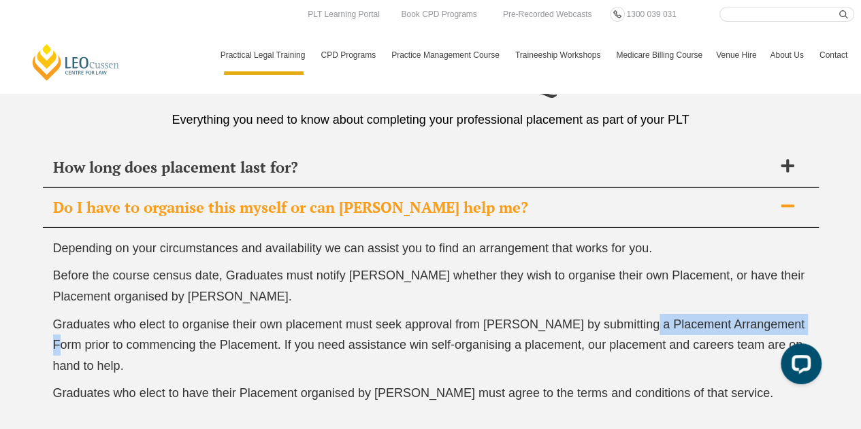
scroll to position [4787, 0]
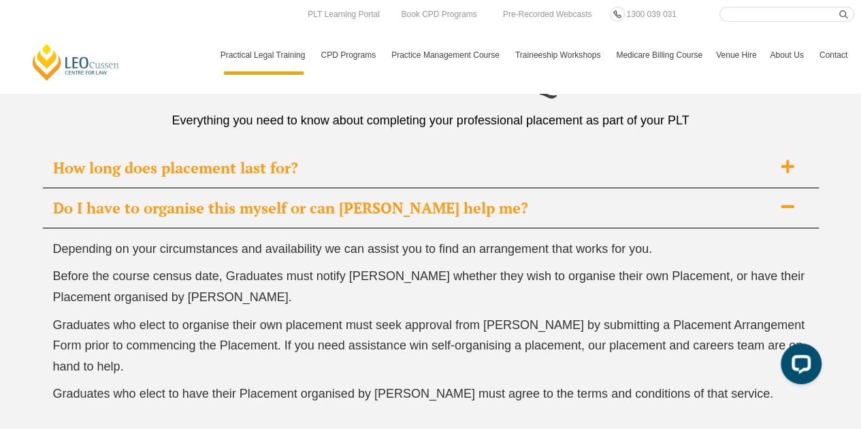
click at [611, 148] on div "How long does placement last for?" at bounding box center [431, 168] width 776 height 40
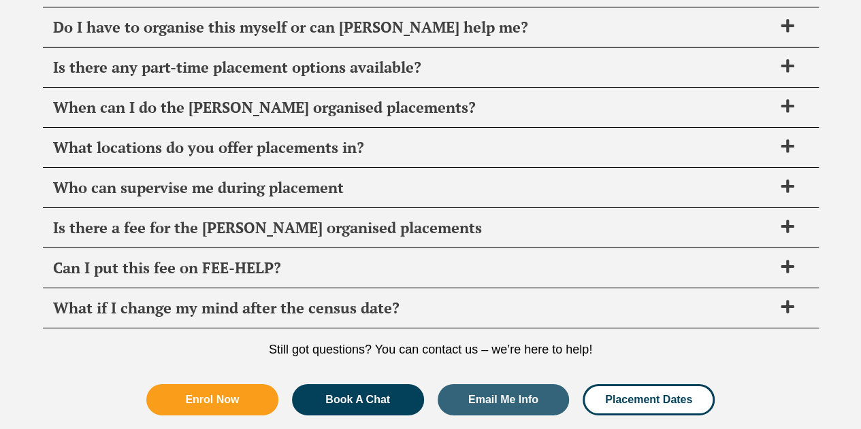
scroll to position [4967, 0]
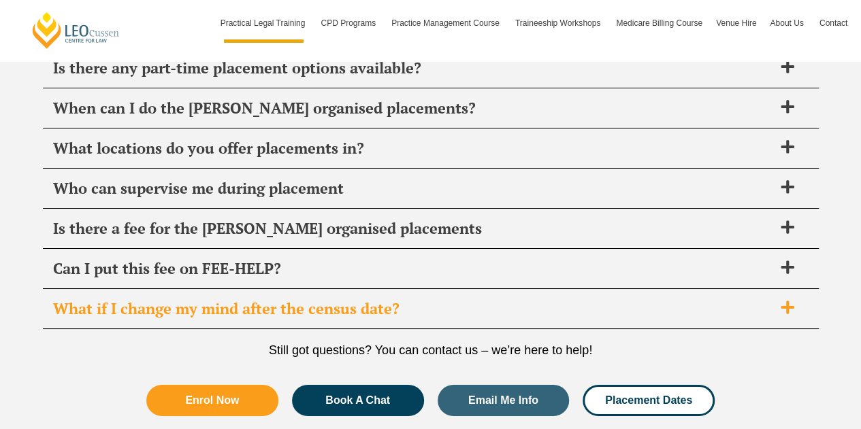
click at [601, 289] on div "What if I change my mind after the census date?" at bounding box center [431, 309] width 776 height 40
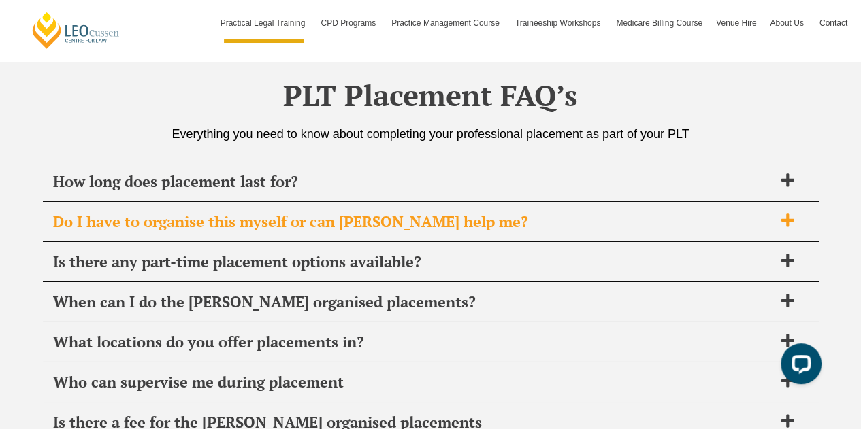
scroll to position [4773, 0]
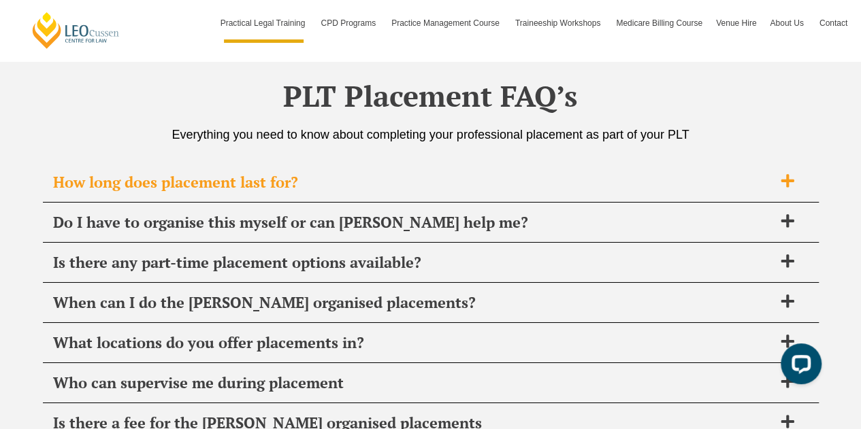
click at [761, 184] on span "How long does placement last for?" at bounding box center [413, 182] width 720 height 19
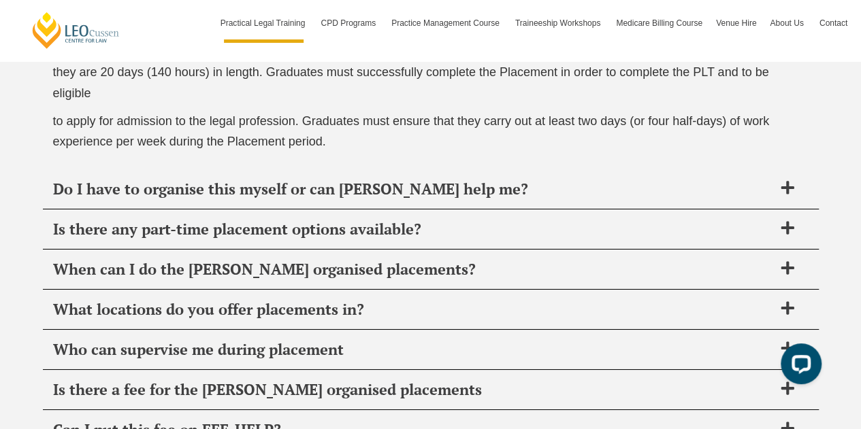
scroll to position [4945, 0]
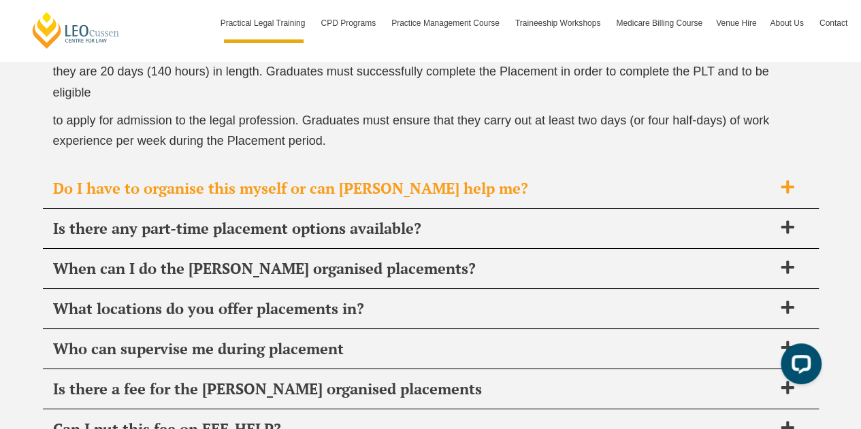
click at [755, 173] on div "Do I have to organise this myself or can [PERSON_NAME] help me?" at bounding box center [431, 189] width 776 height 40
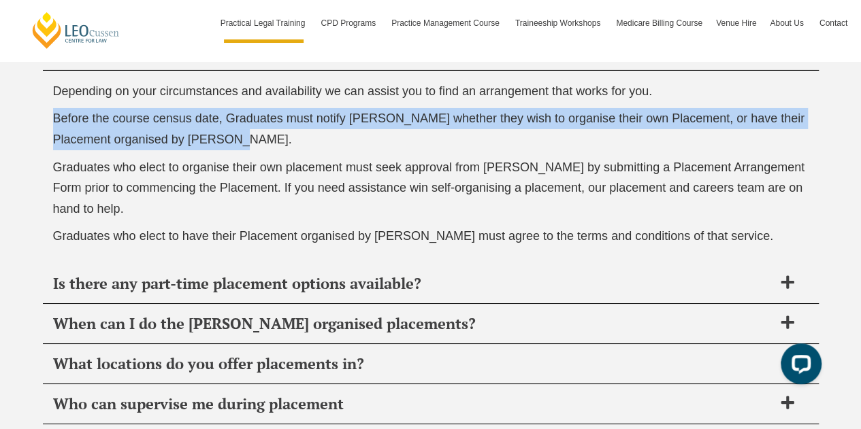
drag, startPoint x: 53, startPoint y: 105, endPoint x: 264, endPoint y: 139, distance: 213.8
click at [264, 139] on p "Before the course census date, Graduates must notify [PERSON_NAME] whether they…" at bounding box center [430, 129] width 755 height 42
copy span "Before the course census date, Graduates must notify [PERSON_NAME] whether they…"
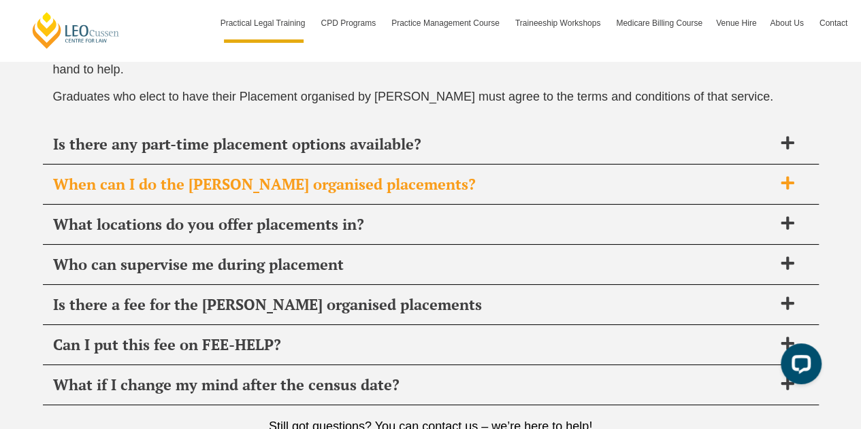
scroll to position [5109, 0]
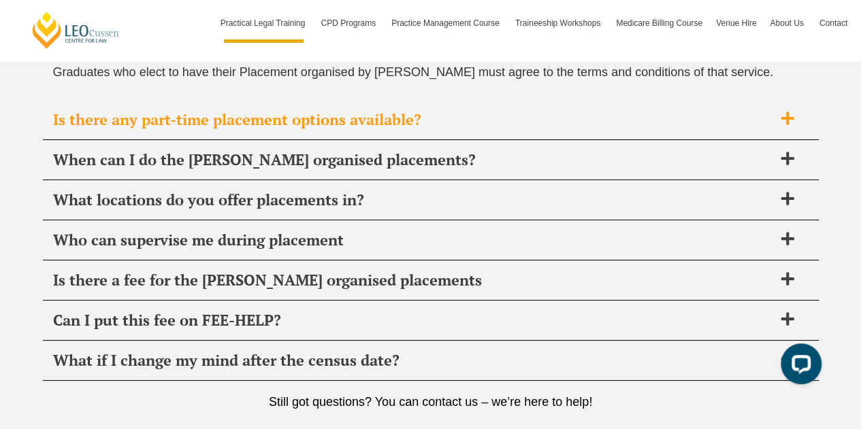
click at [471, 118] on span "Is there any part-time placement options available?" at bounding box center [413, 119] width 720 height 19
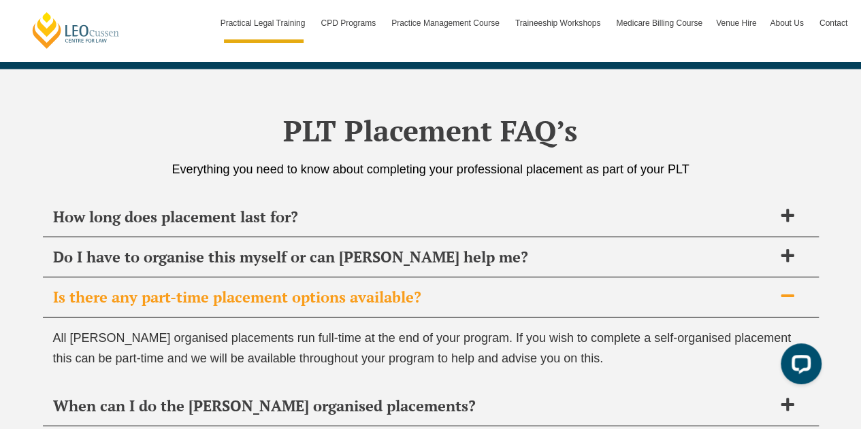
scroll to position [4750, 0]
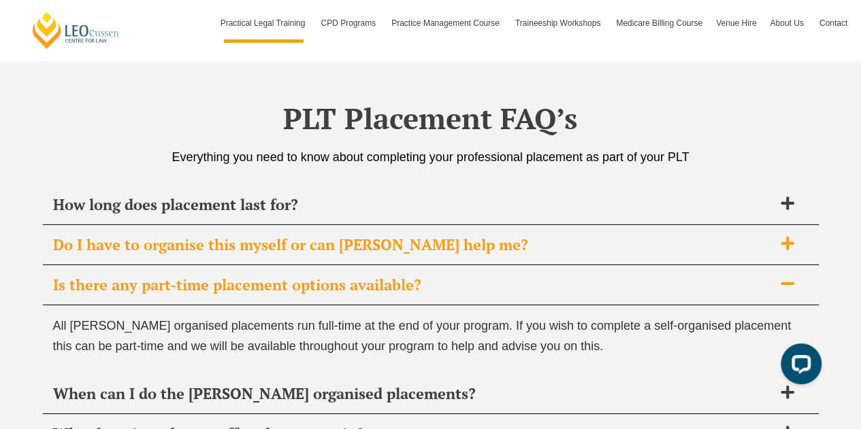
click at [544, 235] on span "Do I have to organise this myself or can [PERSON_NAME] help me?" at bounding box center [413, 244] width 720 height 19
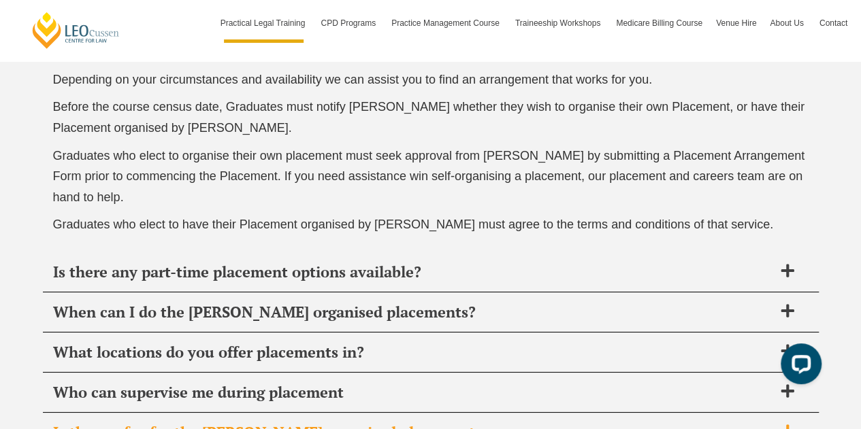
scroll to position [4957, 0]
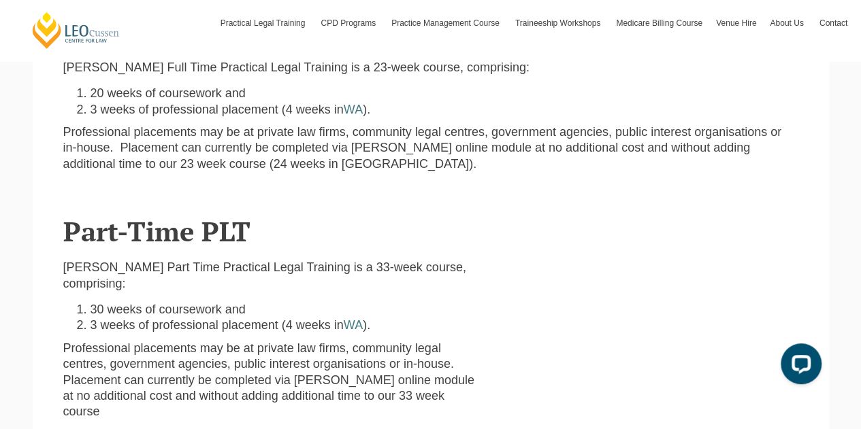
scroll to position [497, 0]
